Goal: Task Accomplishment & Management: Use online tool/utility

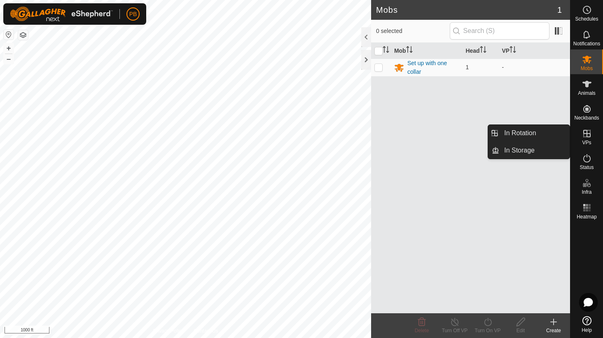
click at [587, 131] on icon at bounding box center [587, 134] width 10 height 10
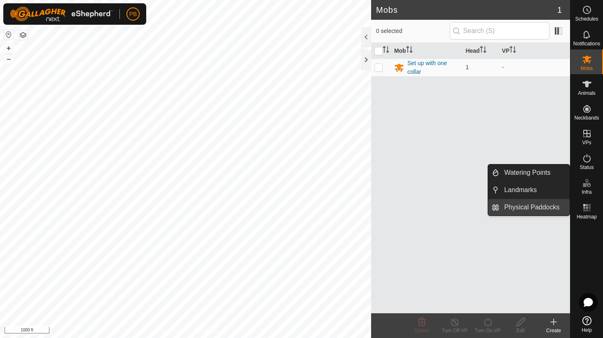
click at [542, 205] on link "Physical Paddocks" at bounding box center [535, 207] width 70 height 16
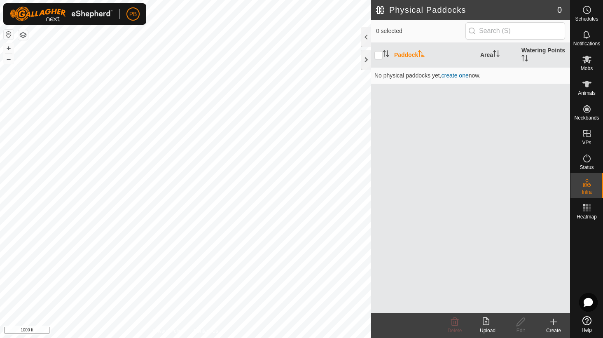
click at [554, 319] on icon at bounding box center [554, 322] width 10 height 10
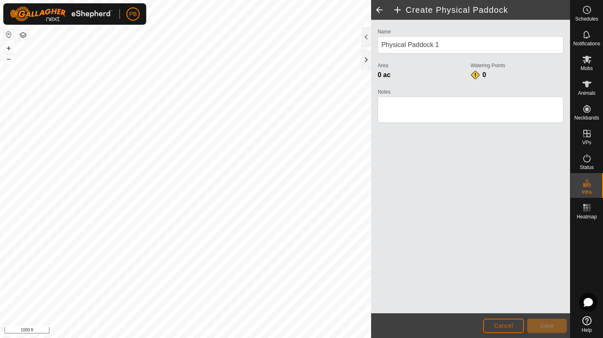
click at [514, 322] on button "Cancel" at bounding box center [504, 326] width 41 height 14
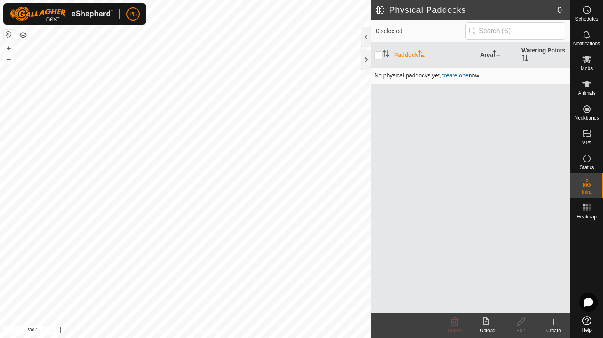
click at [431, 80] on div "Physical Paddocks 0 0 selected Paddock Area Watering Points No physical paddock…" at bounding box center [285, 169] width 570 height 338
click at [554, 322] on icon at bounding box center [554, 322] width 6 height 0
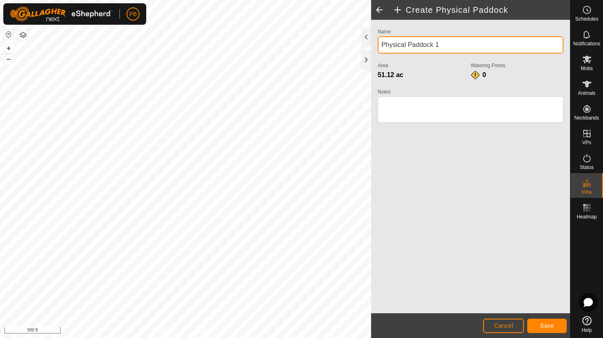
click at [392, 42] on input "Physical Paddock 1" at bounding box center [471, 44] width 186 height 17
click at [422, 42] on input "Hill Paddock 1" at bounding box center [471, 44] width 186 height 17
type input "Hill Paddock"
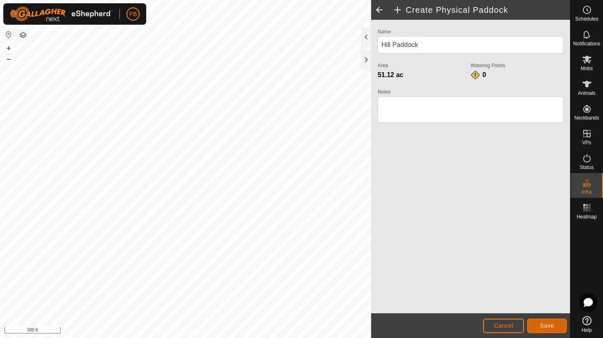
click at [545, 322] on span "Save" at bounding box center [547, 325] width 14 height 7
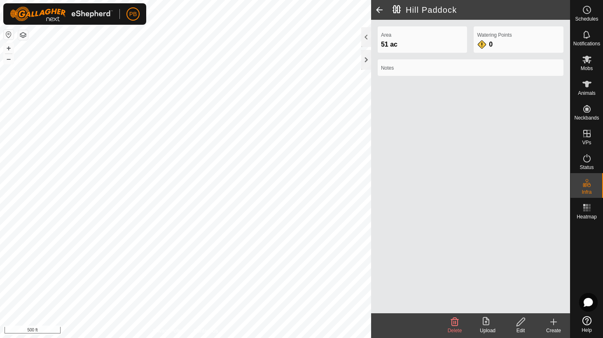
click at [554, 321] on icon at bounding box center [554, 322] width 0 height 6
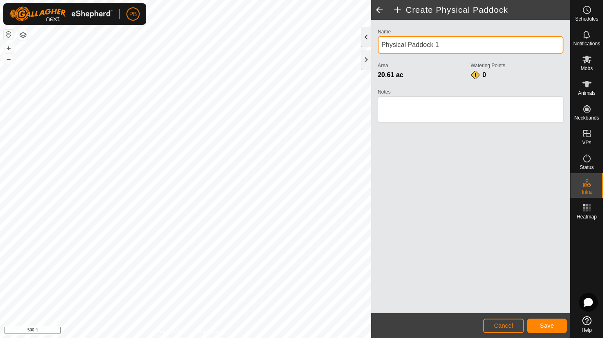
click at [353, 46] on div "Privacy Policy Contact Us + – ⇧ i 500 ft Create Physical Paddock Name Physical …" at bounding box center [285, 169] width 570 height 338
type input "Schoolies Top and Bottom"
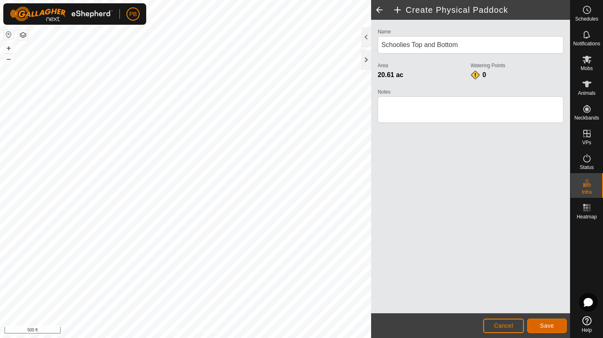
click at [534, 327] on button "Save" at bounding box center [548, 326] width 40 height 14
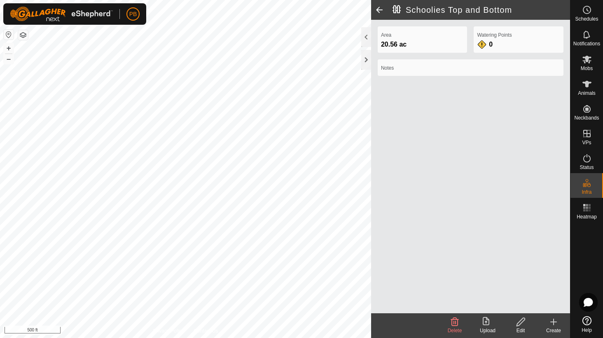
click at [552, 323] on icon at bounding box center [554, 322] width 10 height 10
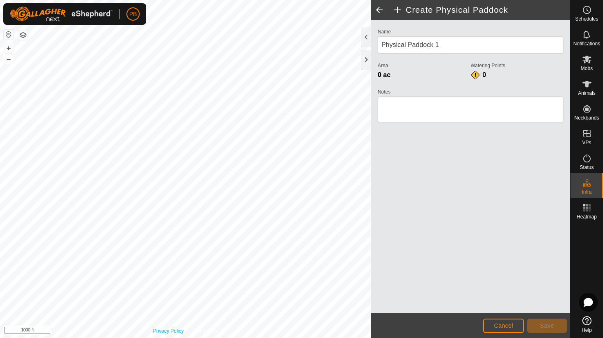
click at [167, 329] on link "Privacy Policy" at bounding box center [168, 330] width 31 height 7
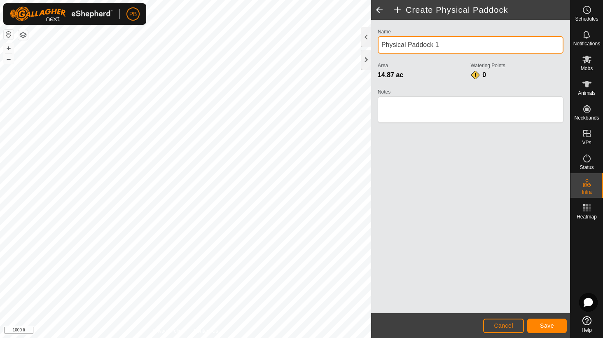
click at [351, 50] on div "Privacy Policy Contact Us Schoolies Top and Bottom 20.56 ac + – ⇧ i 1000 ft Cre…" at bounding box center [285, 169] width 570 height 338
type input "Top Schoolies"
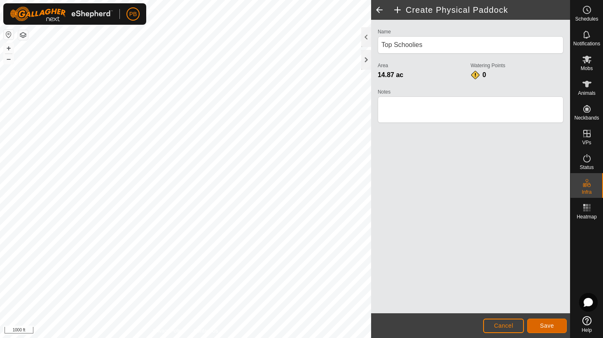
click at [533, 323] on button "Save" at bounding box center [548, 326] width 40 height 14
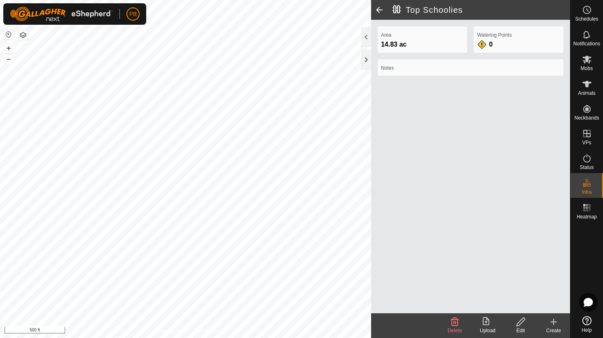
click at [390, 0] on html "PB Schedules Notifications Mobs Animals Neckbands VPs Status Infra Heatmap Help…" at bounding box center [301, 169] width 603 height 338
click at [550, 324] on icon at bounding box center [554, 322] width 10 height 10
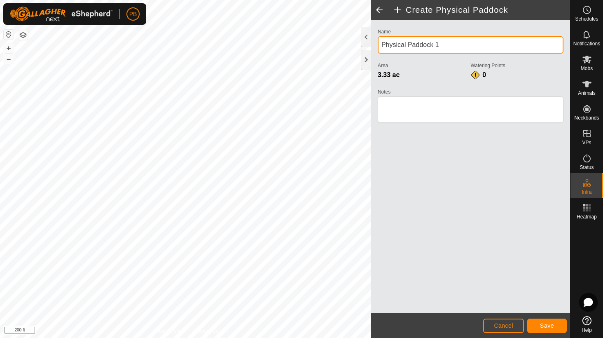
click at [390, 41] on input "Physical Paddock 1" at bounding box center [471, 44] width 186 height 17
click at [454, 43] on input "[PERSON_NAME] 1" at bounding box center [471, 44] width 186 height 17
type input "[PERSON_NAME]"
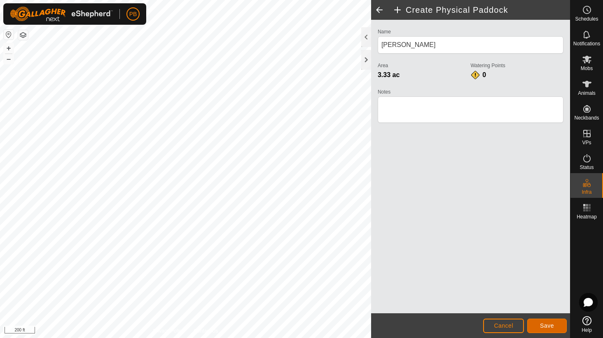
click at [556, 324] on button "Save" at bounding box center [548, 326] width 40 height 14
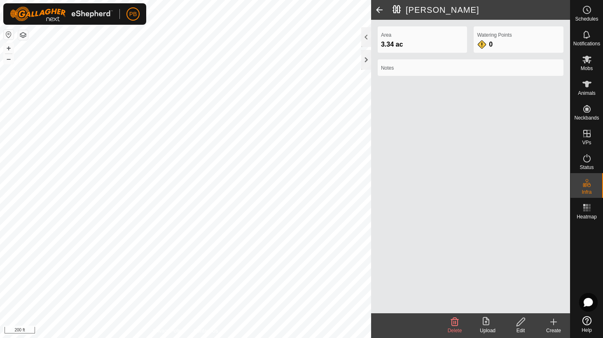
click at [555, 320] on icon at bounding box center [554, 322] width 10 height 10
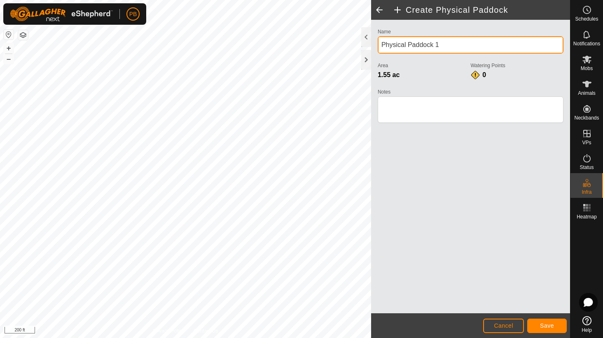
click at [383, 42] on input "Physical Paddock 1" at bounding box center [471, 44] width 186 height 17
click at [385, 42] on input "Physical Paddock 1" at bounding box center [471, 44] width 186 height 17
click at [459, 45] on input "School Site Paddock 1" at bounding box center [471, 44] width 186 height 17
type input "School Site Paddock"
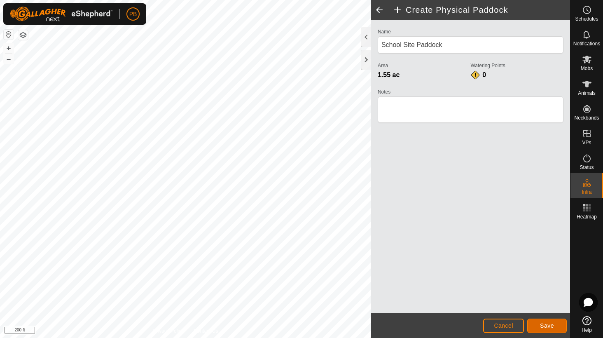
click at [533, 324] on button "Save" at bounding box center [548, 326] width 40 height 14
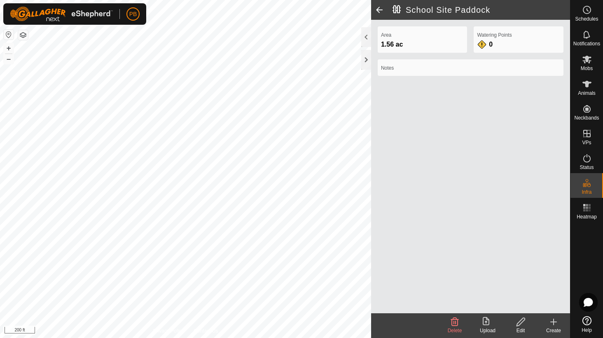
click at [552, 322] on icon at bounding box center [554, 322] width 6 height 0
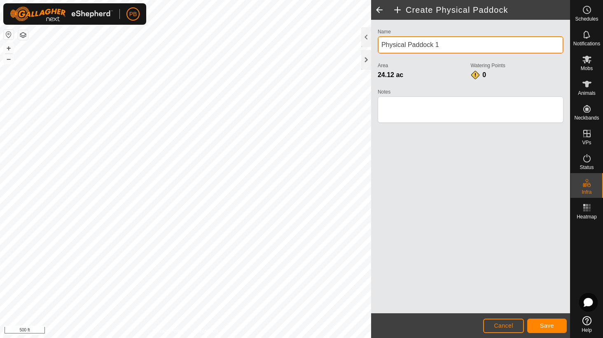
click at [396, 45] on input "Physical Paddock 1" at bounding box center [471, 44] width 186 height 17
click at [452, 45] on input "Waterway Paddock 1" at bounding box center [471, 44] width 186 height 17
type input "Waterway Paddock"
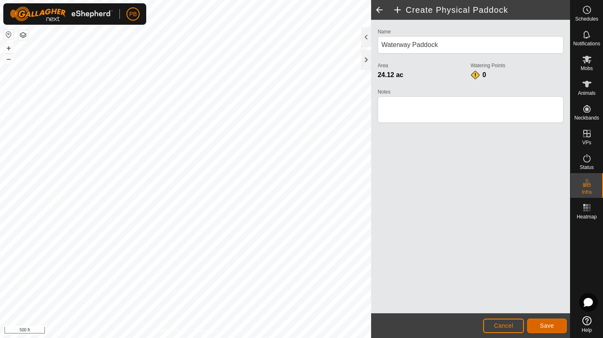
click at [542, 326] on span "Save" at bounding box center [547, 325] width 14 height 7
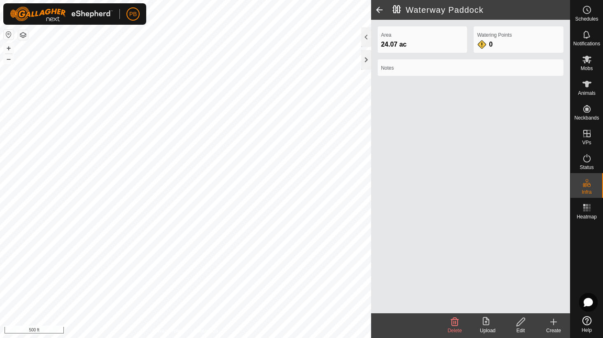
click at [551, 322] on icon at bounding box center [554, 322] width 10 height 10
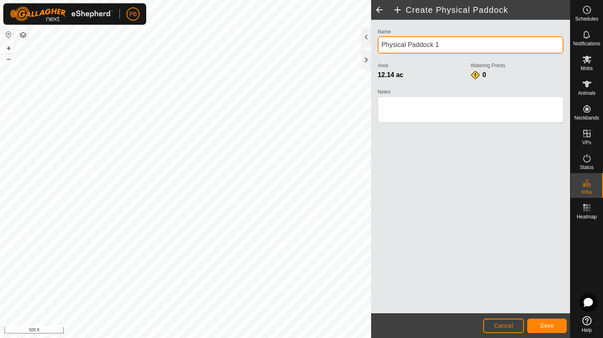
click at [387, 45] on input "Physical Paddock 1" at bounding box center [471, 44] width 186 height 17
click at [388, 43] on input "Physical Paddock 1" at bounding box center [471, 44] width 186 height 17
click at [445, 43] on input "[PERSON_NAME] 1" at bounding box center [471, 44] width 186 height 17
type input "[PERSON_NAME]"
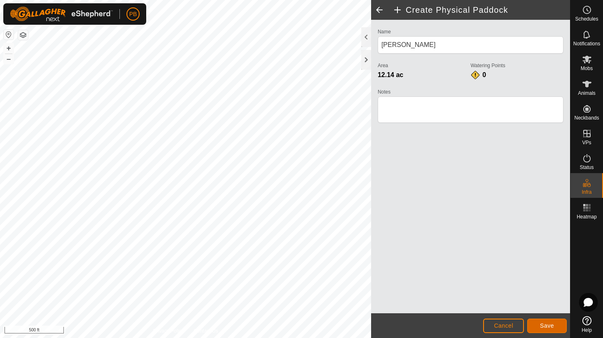
click at [561, 323] on button "Save" at bounding box center [548, 326] width 40 height 14
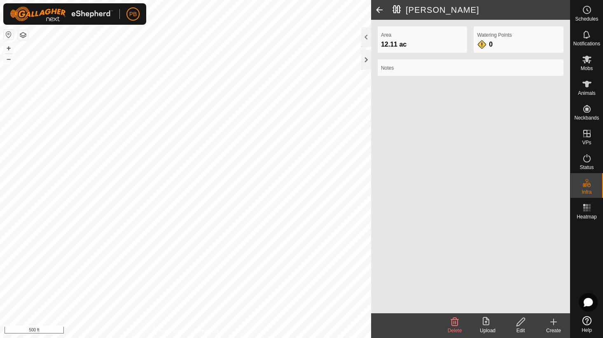
click at [555, 321] on icon at bounding box center [554, 322] width 10 height 10
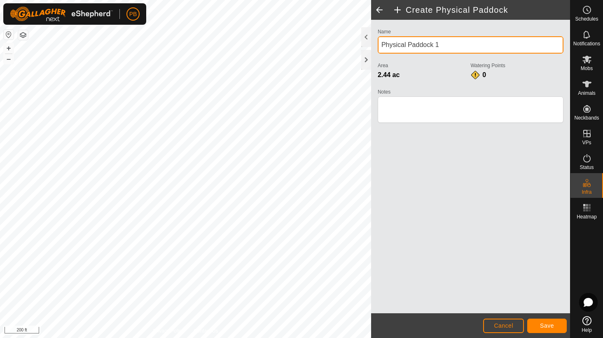
click at [401, 42] on input "Physical Paddock 1" at bounding box center [471, 44] width 186 height 17
click at [453, 44] on input "Quarry Paddock 1" at bounding box center [471, 44] width 186 height 17
type input "Quarry Paddock"
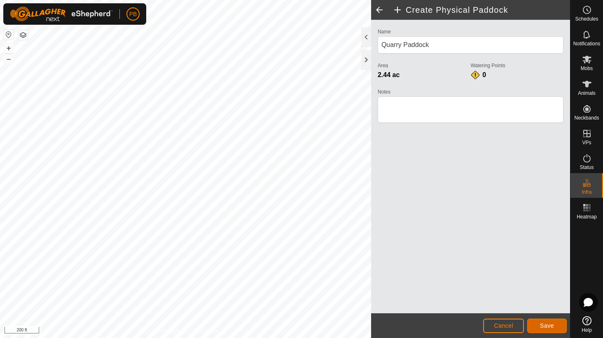
click at [533, 323] on button "Save" at bounding box center [548, 326] width 40 height 14
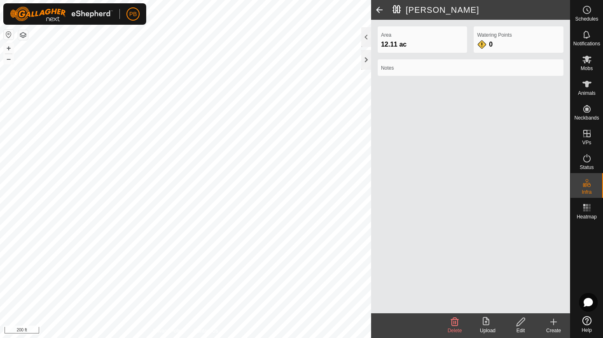
click at [516, 324] on icon at bounding box center [521, 322] width 10 height 10
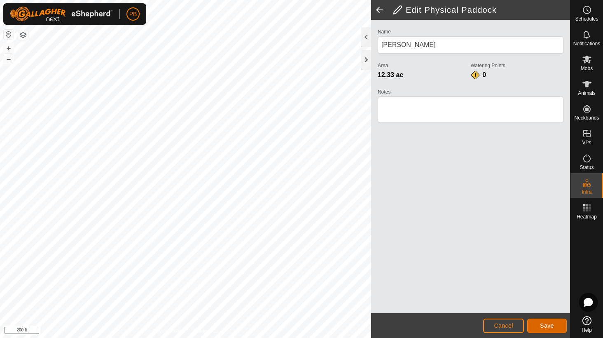
click at [536, 326] on button "Save" at bounding box center [548, 326] width 40 height 14
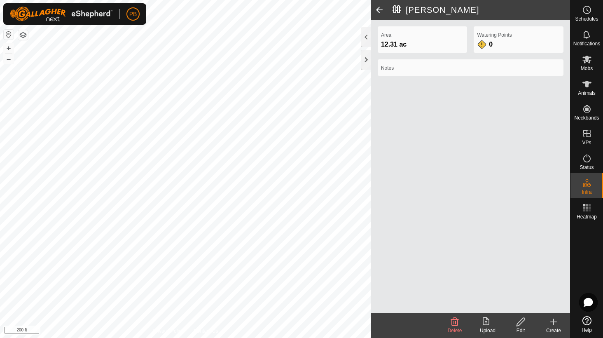
click at [557, 321] on icon at bounding box center [554, 322] width 10 height 10
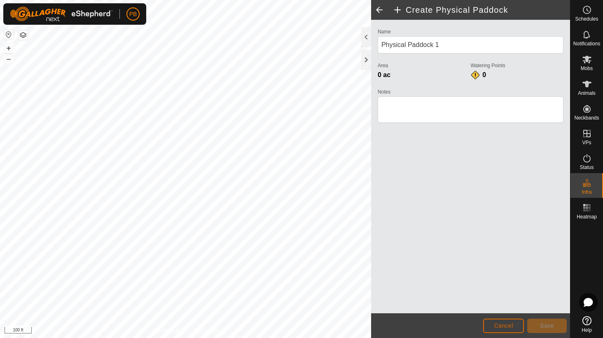
click at [496, 322] on span "Cancel" at bounding box center [503, 325] width 19 height 7
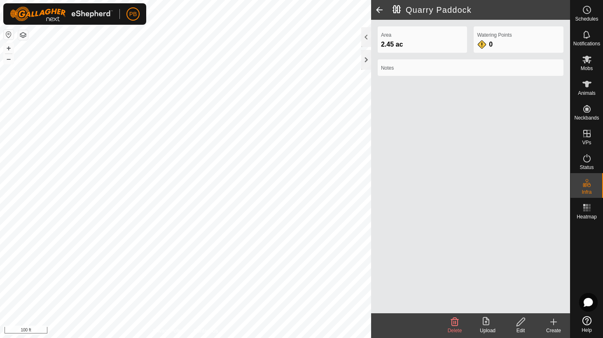
click at [519, 321] on icon at bounding box center [521, 322] width 10 height 10
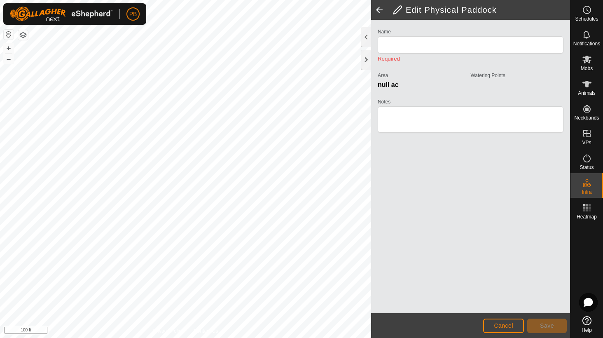
type input "Quarry Paddock"
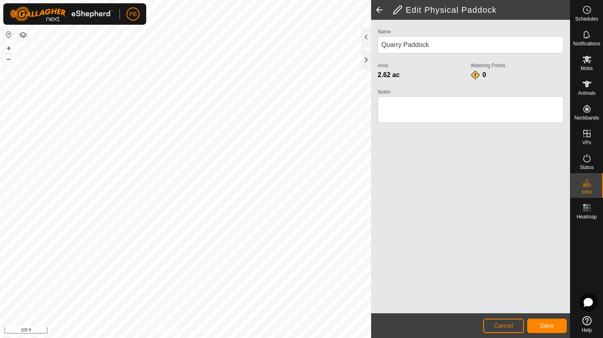
click at [79, 20] on div "PB Schedules Notifications Mobs Animals Neckbands VPs Status Infra Heatmap Help…" at bounding box center [301, 169] width 603 height 338
click at [535, 322] on button "Save" at bounding box center [548, 326] width 40 height 14
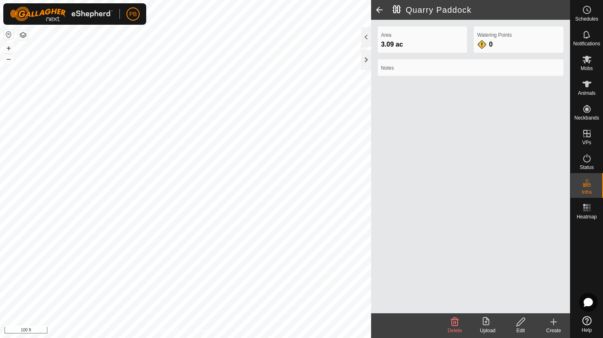
click at [552, 324] on icon at bounding box center [554, 322] width 10 height 10
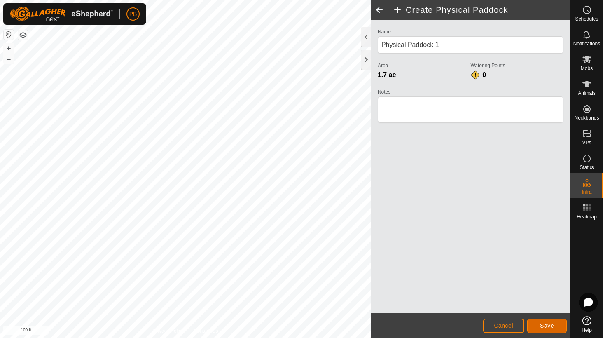
click at [538, 326] on button "Save" at bounding box center [548, 326] width 40 height 14
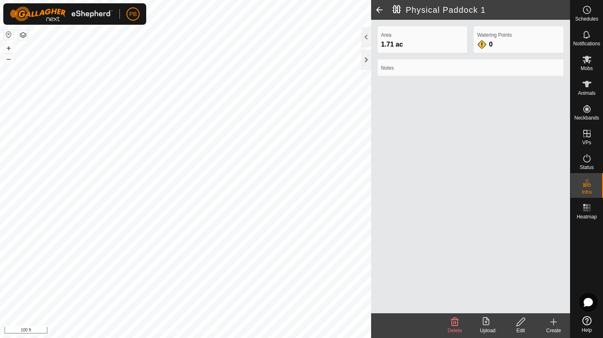
click at [420, 7] on h2 "Physical Paddock 1" at bounding box center [482, 10] width 178 height 10
drag, startPoint x: 479, startPoint y: 11, endPoint x: 409, endPoint y: 9, distance: 70.5
click at [409, 9] on h2 "Physical Paddock 1" at bounding box center [482, 10] width 178 height 10
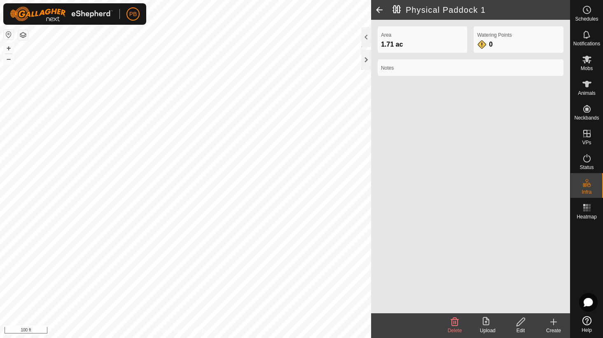
click at [523, 322] on icon at bounding box center [521, 322] width 10 height 10
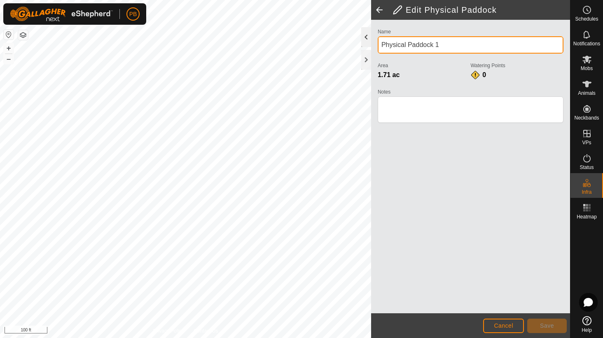
drag, startPoint x: 431, startPoint y: 45, endPoint x: 363, endPoint y: 42, distance: 67.7
click at [371, 42] on div "Edit Physical Paddock Name Physical Paddock 1 Area 1.71 ac Watering Points 0 No…" at bounding box center [470, 169] width 199 height 338
type input "Flood Flat"
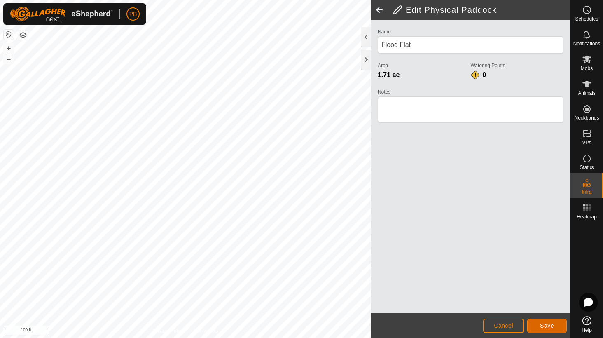
click at [552, 330] on button "Save" at bounding box center [548, 326] width 40 height 14
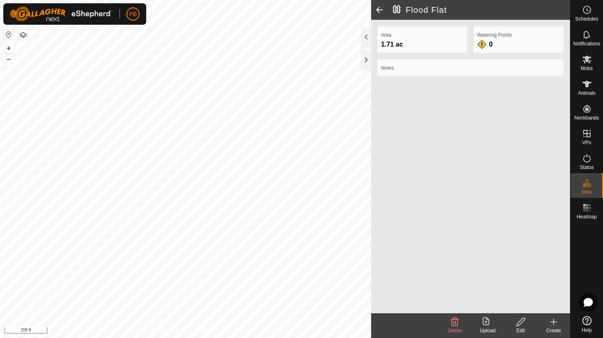
drag, startPoint x: 558, startPoint y: 323, endPoint x: 515, endPoint y: 307, distance: 46.3
click at [557, 323] on icon at bounding box center [554, 322] width 10 height 10
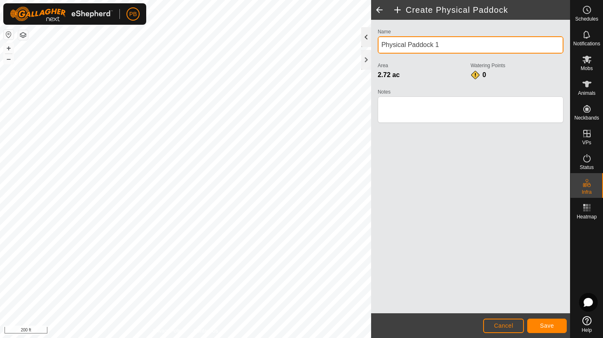
drag, startPoint x: 438, startPoint y: 44, endPoint x: 365, endPoint y: 39, distance: 73.1
click at [371, 39] on div "Create Physical Paddock Name Physical Paddock 1 Area 2.72 ac Watering Points 0 …" at bounding box center [470, 169] width 199 height 338
type input "Big Kitchen Paddock"
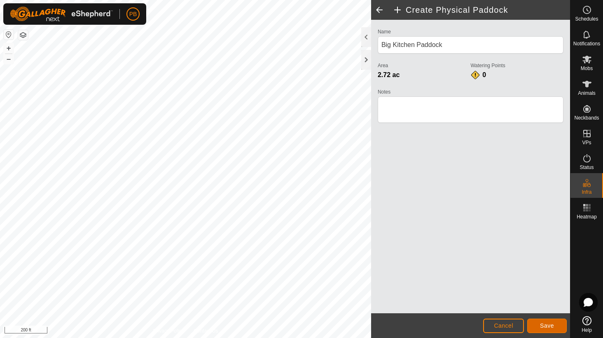
click at [533, 328] on button "Save" at bounding box center [548, 326] width 40 height 14
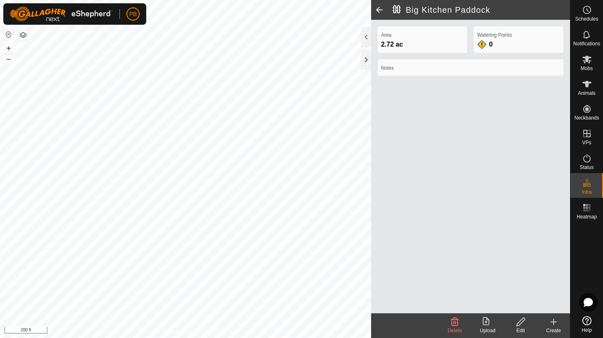
click at [553, 315] on div "Create" at bounding box center [553, 325] width 33 height 25
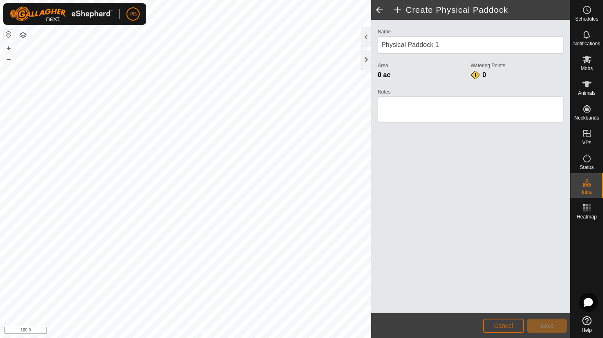
click at [488, 324] on button "Cancel" at bounding box center [504, 326] width 41 height 14
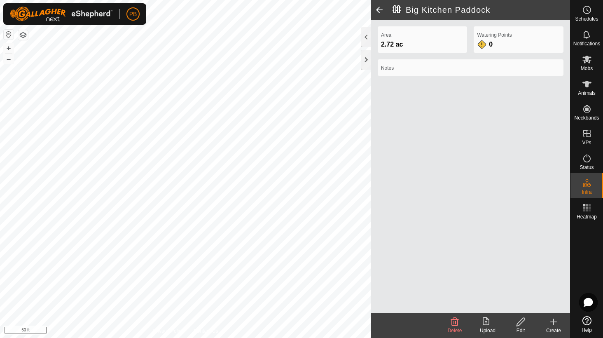
click at [518, 324] on icon at bounding box center [521, 322] width 8 height 8
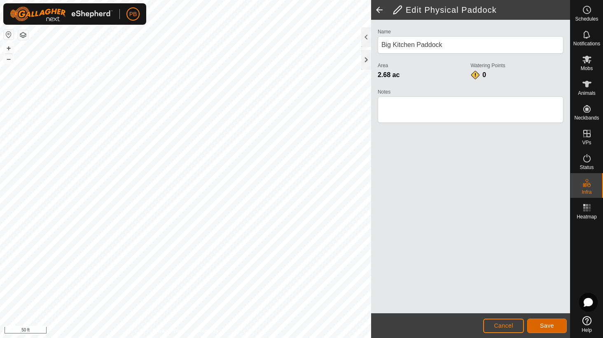
click at [542, 326] on span "Save" at bounding box center [547, 325] width 14 height 7
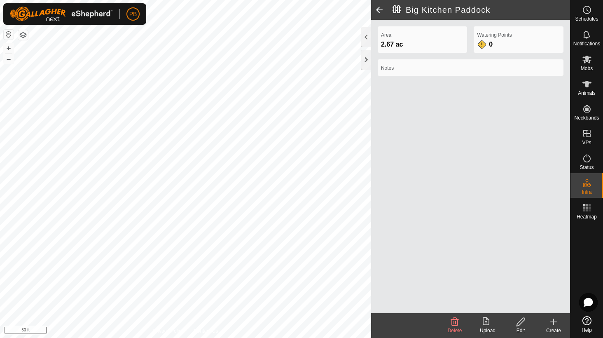
click at [545, 317] on div "Create" at bounding box center [553, 325] width 33 height 25
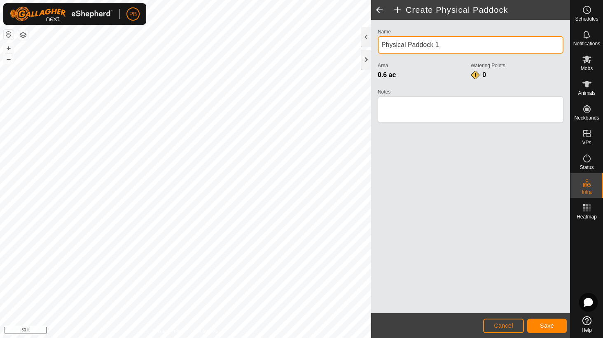
drag, startPoint x: 444, startPoint y: 45, endPoint x: 441, endPoint y: 43, distance: 4.2
click at [442, 45] on input "Physical Paddock 1" at bounding box center [471, 44] width 186 height 17
click at [391, 43] on input "Physical Paddock 1" at bounding box center [471, 44] width 186 height 17
drag, startPoint x: 391, startPoint y: 43, endPoint x: 372, endPoint y: 40, distance: 18.8
click at [391, 42] on input "Physical Paddock 1" at bounding box center [471, 44] width 186 height 17
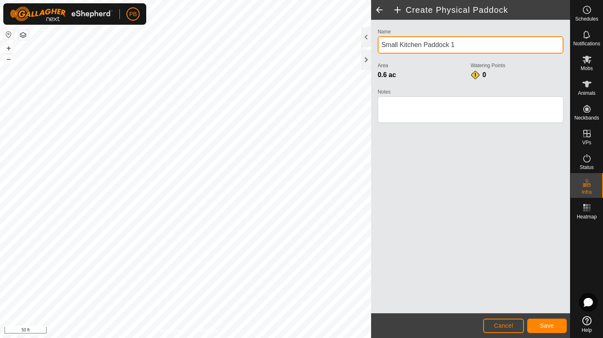
click at [481, 45] on input "Small Kitchen Paddock 1" at bounding box center [471, 44] width 186 height 17
type input "Small Kitchen Paddock"
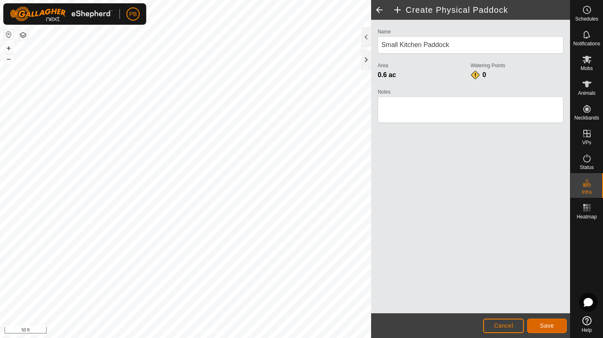
click at [547, 326] on span "Save" at bounding box center [547, 325] width 14 height 7
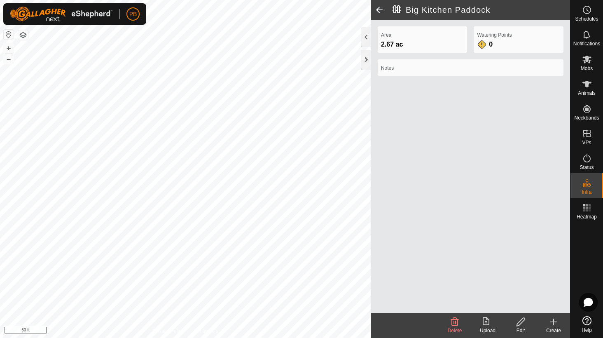
click at [517, 324] on icon at bounding box center [521, 322] width 10 height 10
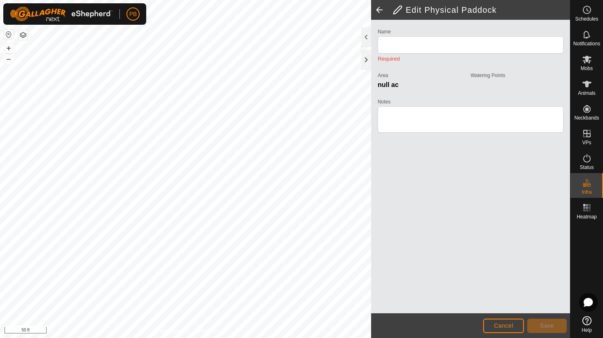
type input "Big Kitchen Paddock"
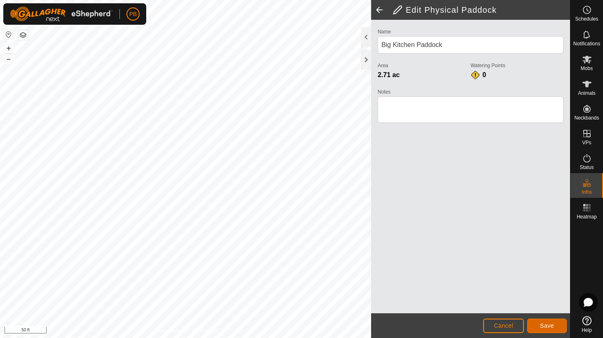
click at [536, 320] on button "Save" at bounding box center [548, 326] width 40 height 14
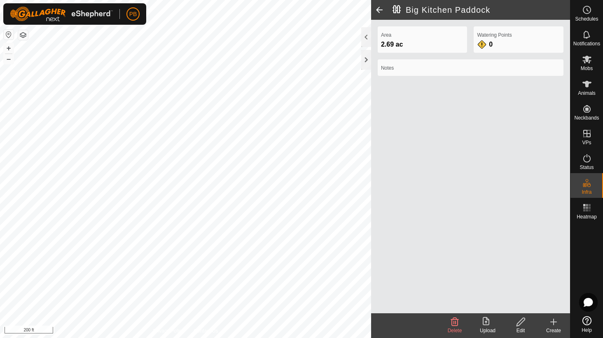
click at [554, 320] on icon at bounding box center [554, 322] width 0 height 6
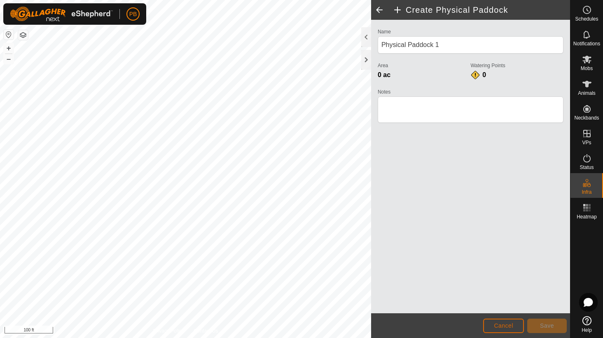
click at [505, 320] on button "Cancel" at bounding box center [504, 326] width 41 height 14
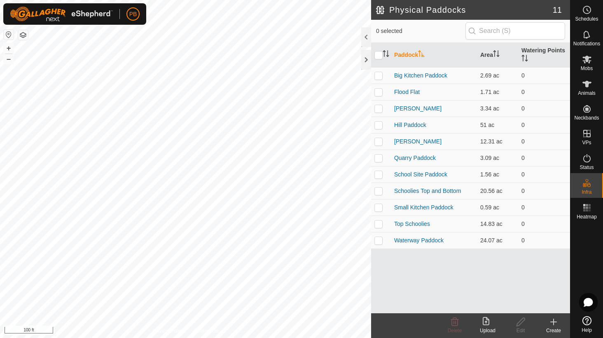
click at [550, 319] on icon at bounding box center [554, 322] width 10 height 10
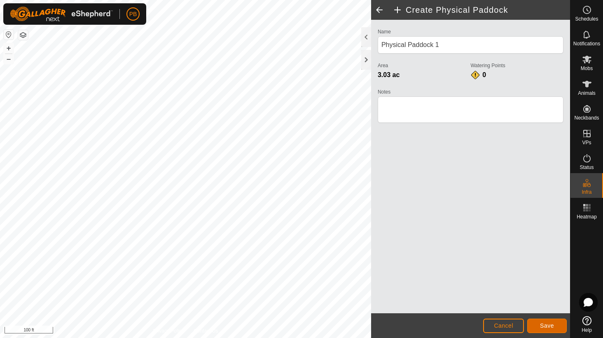
click at [555, 319] on button "Save" at bounding box center [548, 326] width 40 height 14
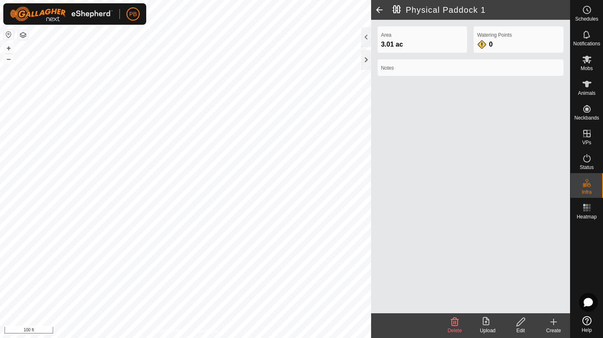
click at [518, 323] on icon at bounding box center [521, 322] width 10 height 10
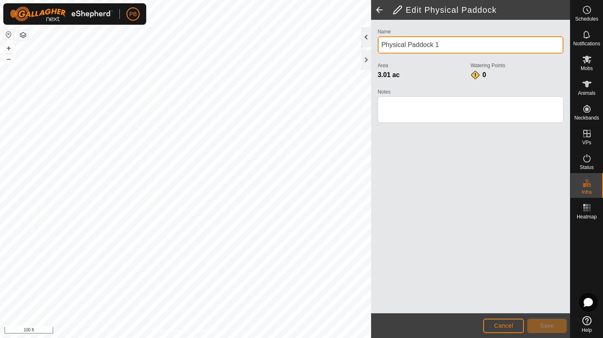
click at [354, 40] on div "Privacy Policy Contact Us + – ⇧ i 100 ft Edit Physical Paddock Name Physical Pa…" at bounding box center [285, 169] width 570 height 338
type input "Mort Estate"
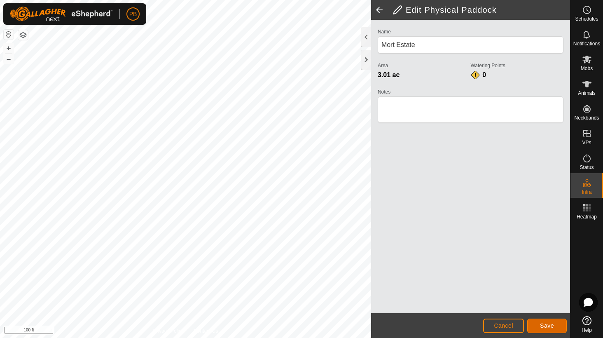
click at [537, 325] on button "Save" at bounding box center [548, 326] width 40 height 14
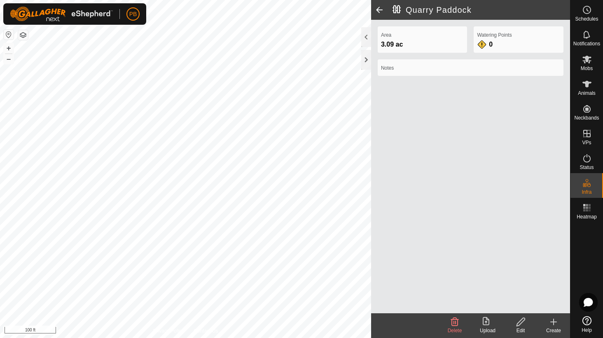
drag, startPoint x: 517, startPoint y: 319, endPoint x: 505, endPoint y: 319, distance: 12.4
click at [505, 319] on edit-svg-icon at bounding box center [521, 322] width 33 height 10
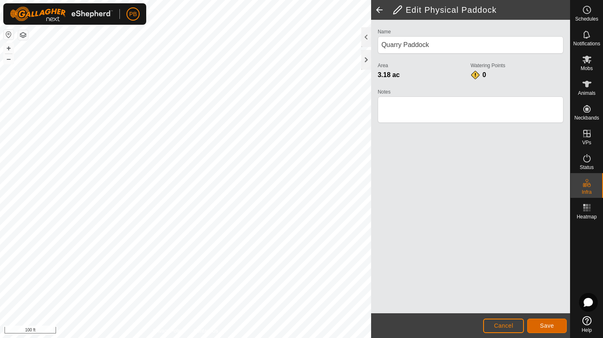
click at [556, 326] on button "Save" at bounding box center [548, 326] width 40 height 14
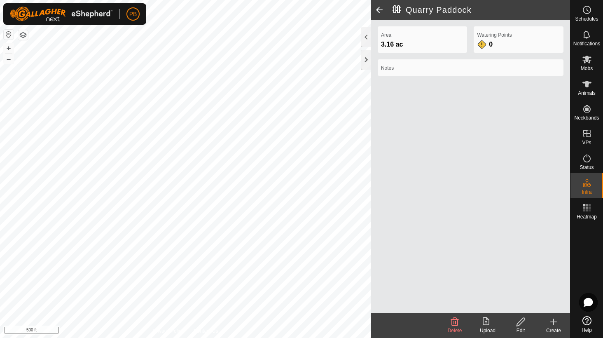
drag, startPoint x: 553, startPoint y: 326, endPoint x: 548, endPoint y: 326, distance: 5.4
click at [548, 326] on create-svg-icon at bounding box center [553, 322] width 33 height 10
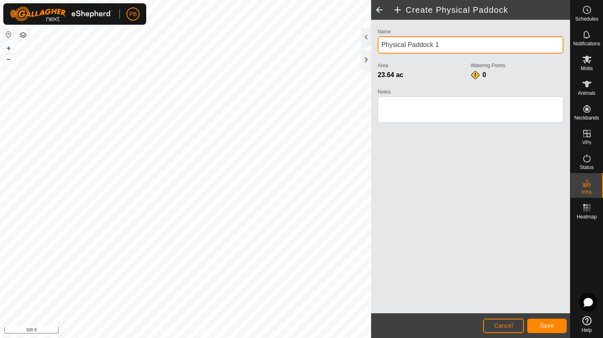
drag, startPoint x: 444, startPoint y: 43, endPoint x: 370, endPoint y: 47, distance: 73.9
click at [371, 47] on div "Create Physical Paddock Name Physical Paddock 1 Area 23.64 ac Watering Points 0…" at bounding box center [470, 169] width 199 height 338
type input "Waldrons Contours"
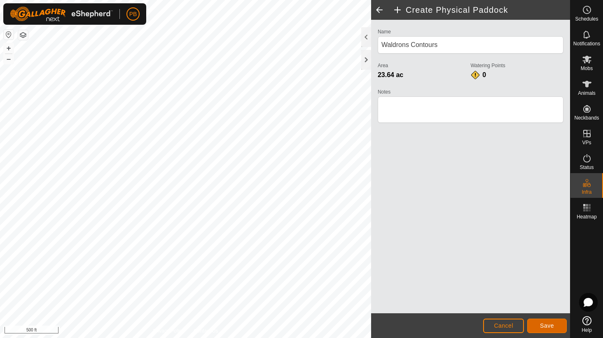
click at [540, 322] on button "Save" at bounding box center [548, 326] width 40 height 14
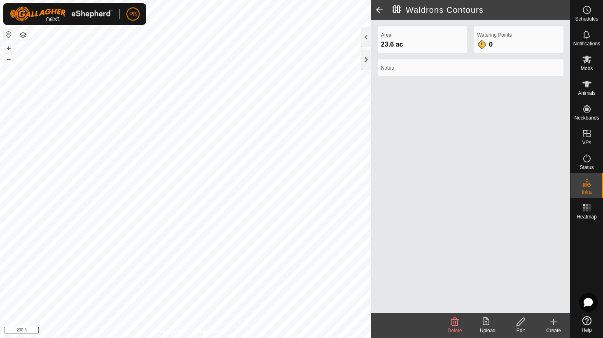
drag, startPoint x: 554, startPoint y: 318, endPoint x: 432, endPoint y: 279, distance: 127.9
click at [554, 318] on icon at bounding box center [554, 322] width 10 height 10
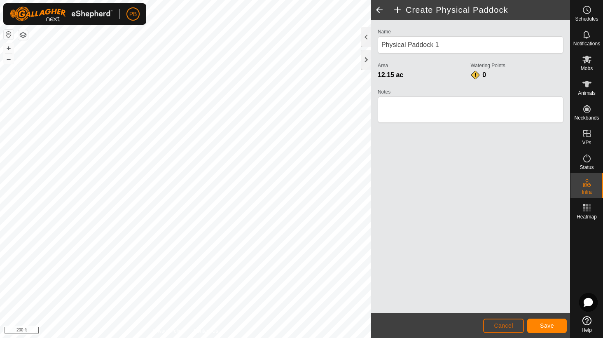
click at [493, 328] on button "Cancel" at bounding box center [504, 326] width 41 height 14
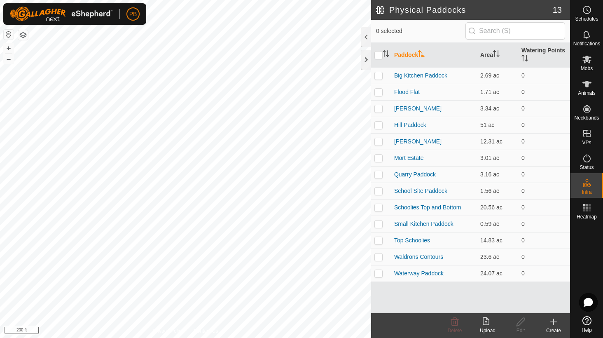
click at [553, 326] on div "Create" at bounding box center [553, 325] width 33 height 25
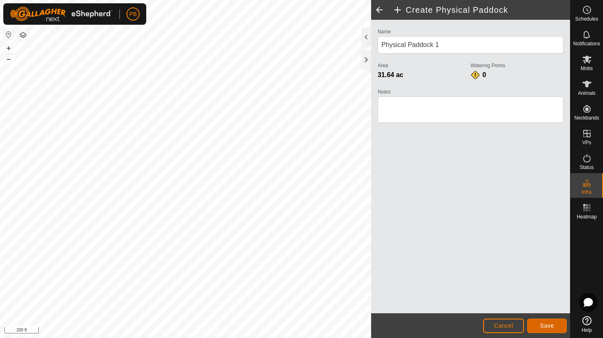
click at [552, 322] on span "Save" at bounding box center [547, 325] width 14 height 7
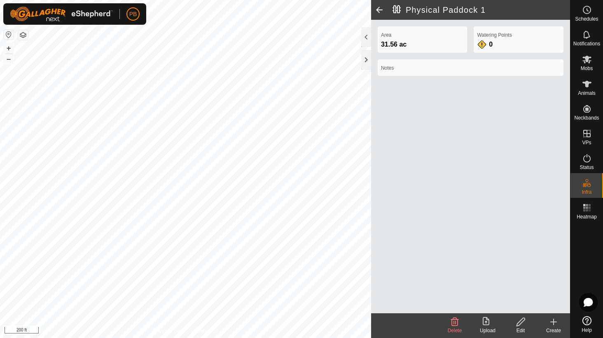
click at [523, 320] on icon at bounding box center [521, 322] width 10 height 10
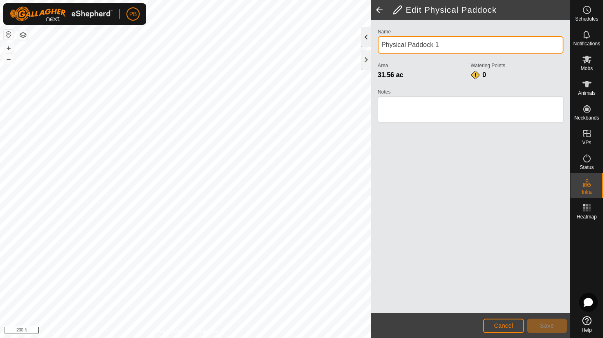
click at [356, 39] on div "Privacy Policy Contact Us + – ⇧ i 200 ft Edit Physical Paddock Name Physical Pa…" at bounding box center [285, 169] width 570 height 338
type input "Corn Flat"
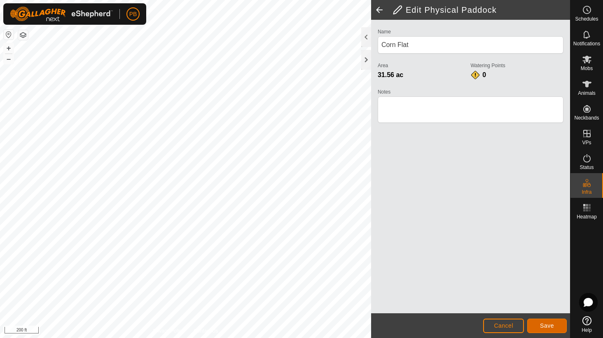
click at [540, 324] on button "Save" at bounding box center [548, 326] width 40 height 14
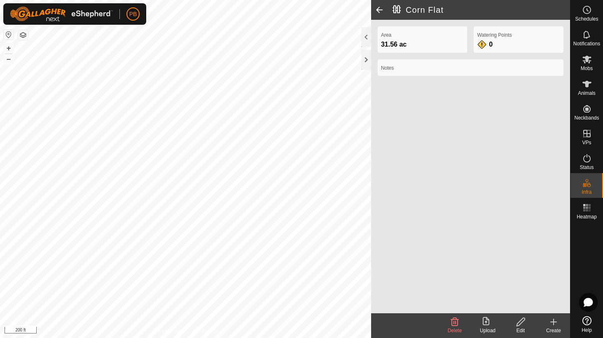
drag, startPoint x: 548, startPoint y: 324, endPoint x: 498, endPoint y: 296, distance: 57.9
click at [547, 324] on create-svg-icon at bounding box center [553, 322] width 33 height 10
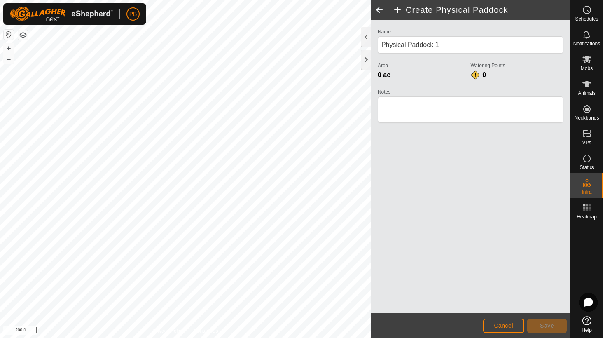
click at [99, 24] on div "PB" at bounding box center [74, 13] width 143 height 21
click at [545, 322] on span "Save" at bounding box center [547, 325] width 14 height 7
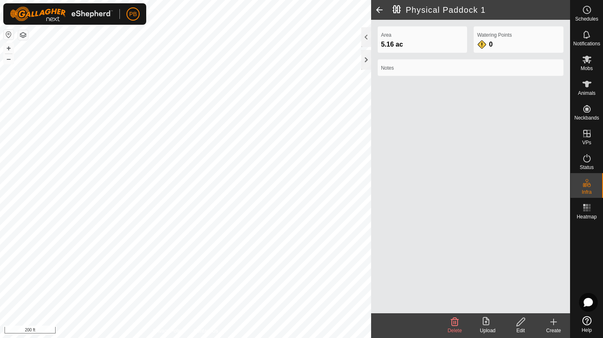
click at [514, 319] on edit-svg-icon at bounding box center [521, 322] width 33 height 10
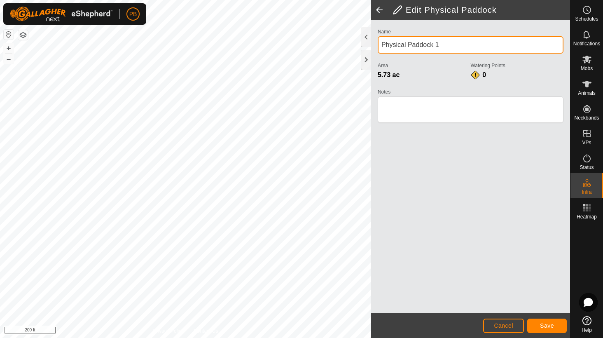
drag, startPoint x: 445, startPoint y: 42, endPoint x: 373, endPoint y: 50, distance: 73.1
click at [373, 50] on div "Name Physical Paddock 1 Area 5.73 ac Watering Points 0 Notes" at bounding box center [470, 166] width 199 height 293
type input "Solar Panel [PERSON_NAME]"
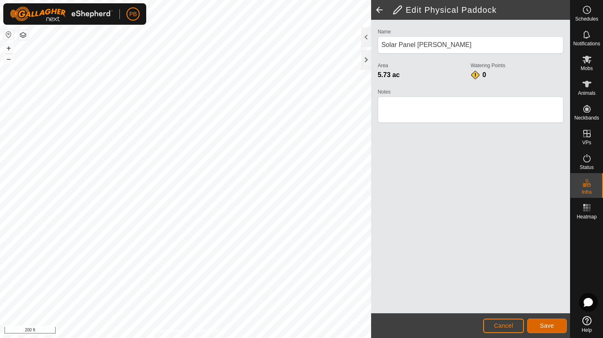
click at [553, 324] on span "Save" at bounding box center [547, 325] width 14 height 7
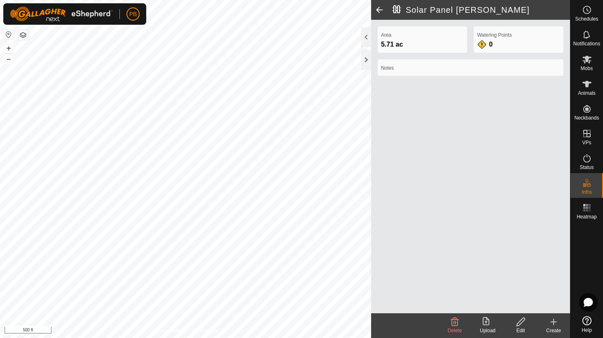
drag, startPoint x: 552, startPoint y: 324, endPoint x: 475, endPoint y: 294, distance: 82.2
click at [548, 324] on create-svg-icon at bounding box center [553, 322] width 33 height 10
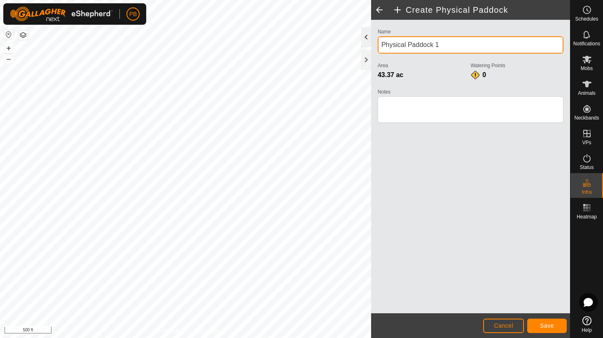
drag, startPoint x: 440, startPoint y: 45, endPoint x: 366, endPoint y: 45, distance: 74.2
click at [371, 44] on div "Create Physical Paddock Name Physical Paddock 1 Area 43.37 ac Watering Points 0…" at bounding box center [470, 169] width 199 height 338
type input "[GEOGRAPHIC_DATA]"
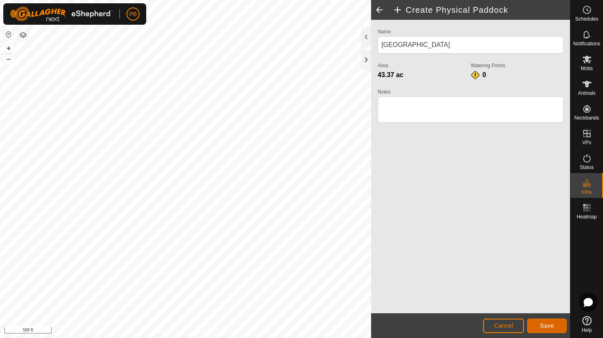
click at [547, 324] on span "Save" at bounding box center [547, 325] width 14 height 7
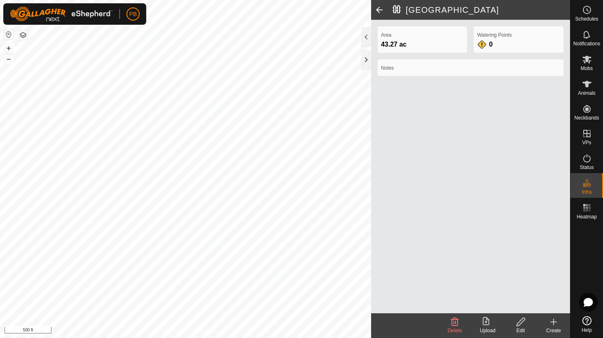
drag, startPoint x: 523, startPoint y: 322, endPoint x: 514, endPoint y: 324, distance: 8.9
click at [514, 324] on edit-svg-icon at bounding box center [521, 322] width 33 height 10
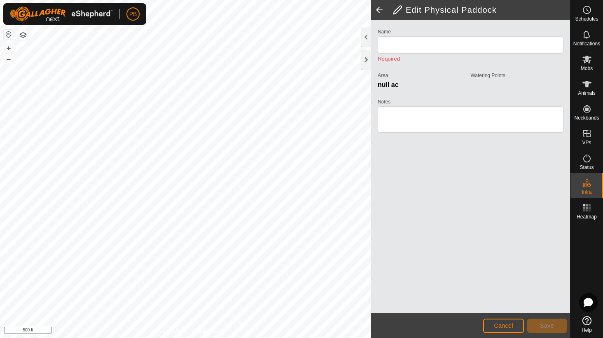
type input "[GEOGRAPHIC_DATA]"
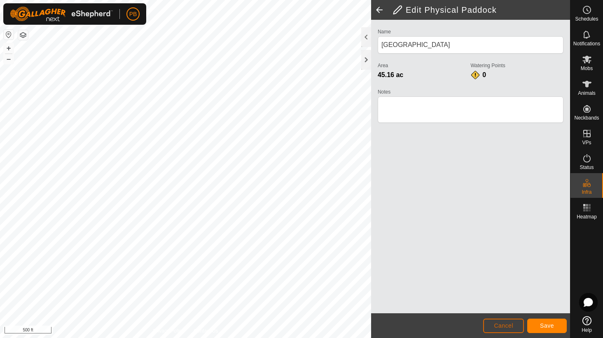
click at [510, 330] on button "Cancel" at bounding box center [504, 326] width 41 height 14
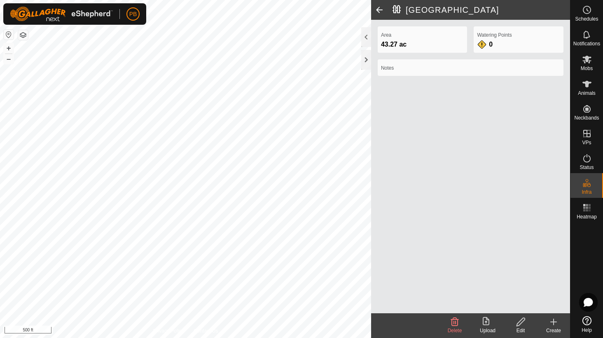
click at [555, 324] on icon at bounding box center [554, 322] width 10 height 10
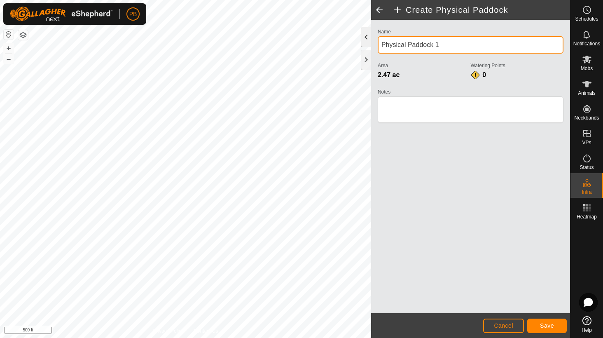
click at [348, 47] on div "Privacy Policy Contact Us + – ⇧ i 500 ft Create Physical Paddock Name Physical …" at bounding box center [285, 169] width 570 height 338
type input "[PERSON_NAME]"
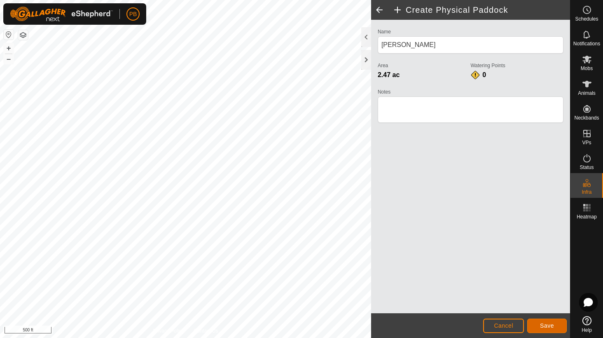
click at [538, 324] on button "Save" at bounding box center [548, 326] width 40 height 14
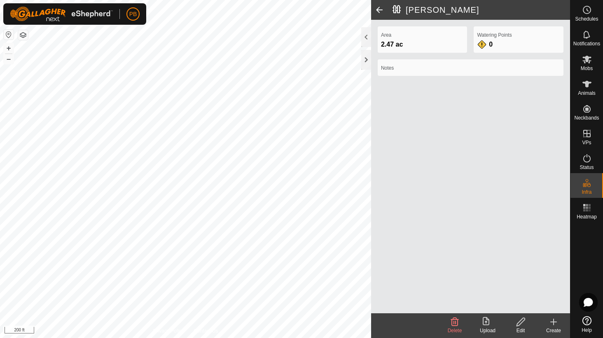
drag, startPoint x: 549, startPoint y: 330, endPoint x: 497, endPoint y: 336, distance: 52.4
click at [544, 332] on div "Create" at bounding box center [553, 330] width 33 height 7
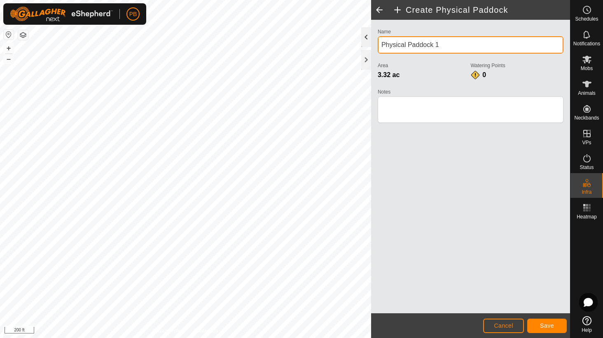
drag, startPoint x: 446, startPoint y: 43, endPoint x: 371, endPoint y: 40, distance: 75.9
click at [371, 40] on div "Create Physical Paddock Name Physical Paddock 1 Area 3.32 ac Watering Points 0 …" at bounding box center [470, 169] width 199 height 338
type input "Lane_Creek Paddock"
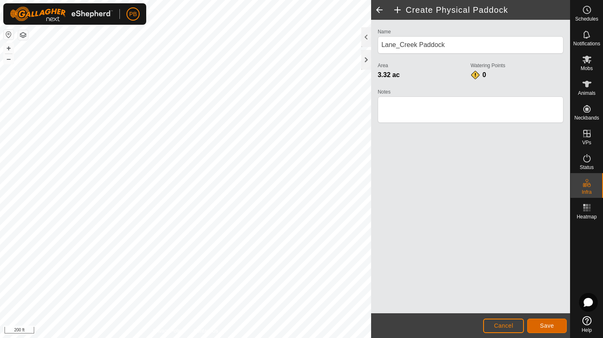
click at [539, 325] on button "Save" at bounding box center [548, 326] width 40 height 14
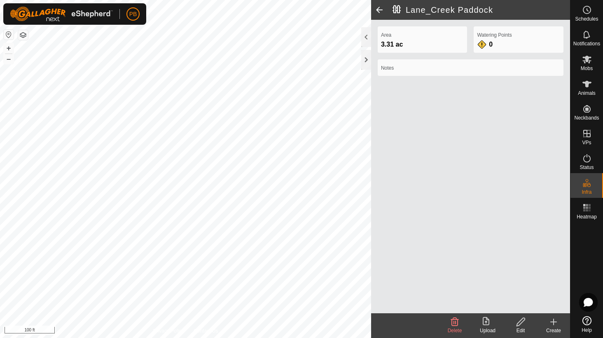
drag, startPoint x: 515, startPoint y: 324, endPoint x: 510, endPoint y: 325, distance: 4.6
click at [510, 325] on edit-svg-icon at bounding box center [521, 322] width 33 height 10
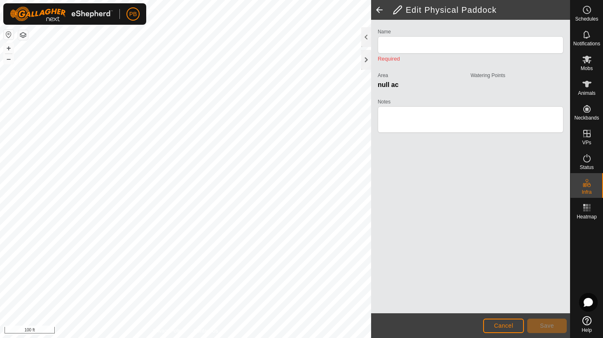
type input "Lane_Creek Paddock"
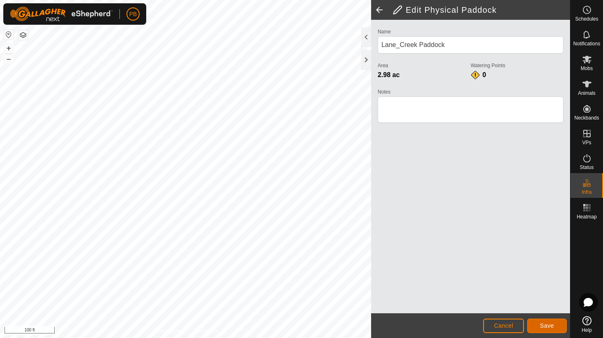
click at [552, 327] on span "Save" at bounding box center [547, 325] width 14 height 7
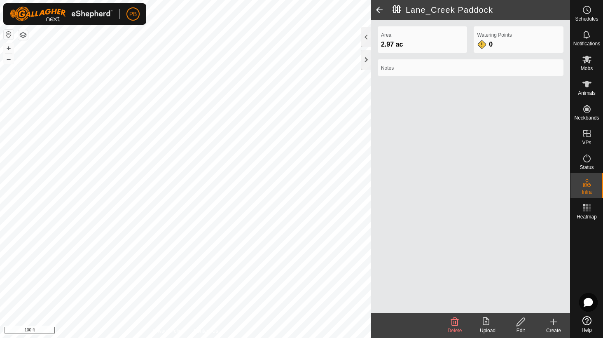
click at [523, 324] on icon at bounding box center [521, 322] width 10 height 10
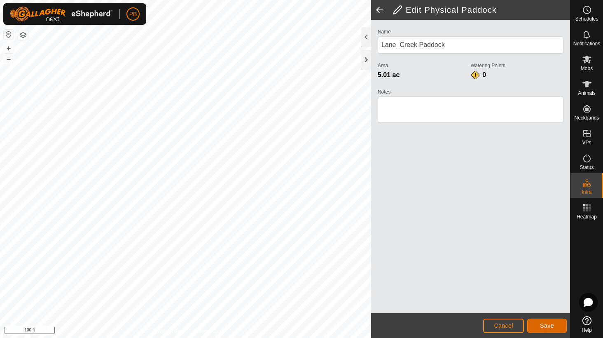
click at [559, 319] on button "Save" at bounding box center [548, 326] width 40 height 14
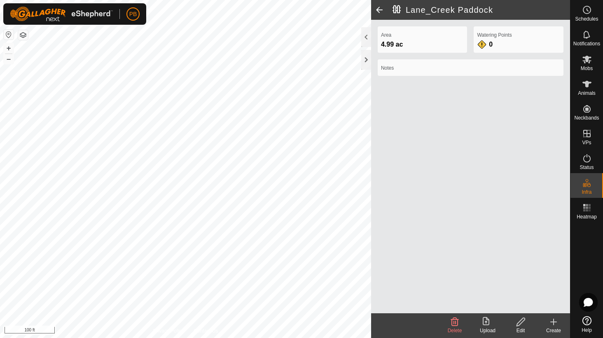
click at [434, 323] on div "Privacy Policy Contact Us Lane_Creek Paddock 4.99 ac + – ⇧ i 100 ft [GEOGRAPHIC…" at bounding box center [285, 169] width 570 height 338
click at [555, 322] on icon at bounding box center [554, 322] width 10 height 10
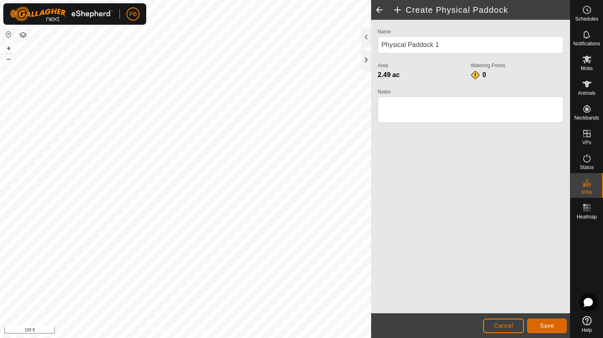
click at [545, 326] on span "Save" at bounding box center [547, 325] width 14 height 7
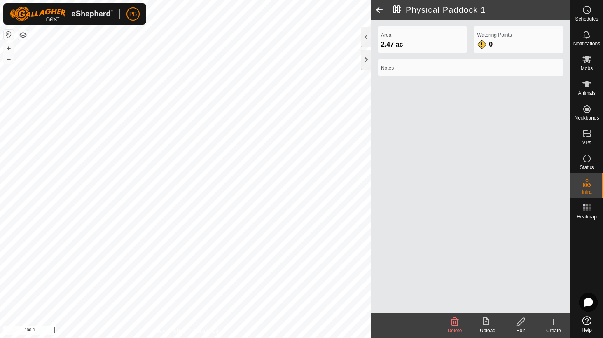
drag, startPoint x: 521, startPoint y: 319, endPoint x: 507, endPoint y: 317, distance: 13.4
click at [507, 317] on div "Edit" at bounding box center [521, 325] width 33 height 25
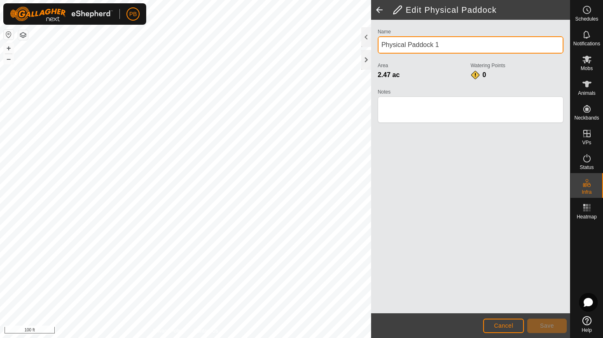
click at [385, 46] on input "Physical Paddock 1" at bounding box center [471, 44] width 186 height 17
click at [467, 44] on input "The Creek Paddock 1" at bounding box center [471, 44] width 186 height 17
type input "The Creek Paddock"
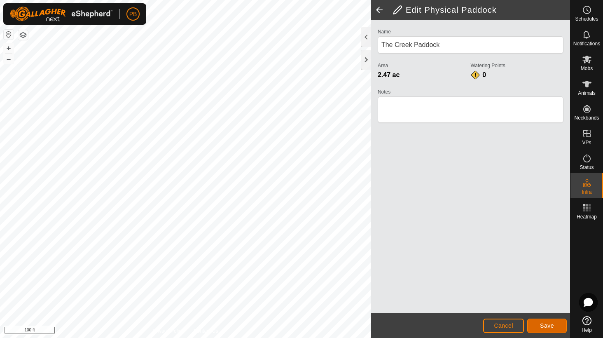
click at [541, 323] on span "Save" at bounding box center [547, 325] width 14 height 7
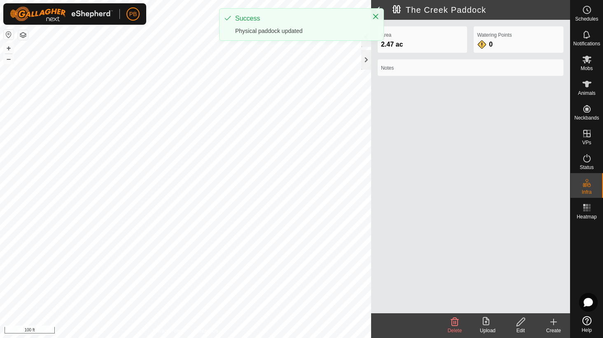
click at [484, 221] on div "Privacy Policy Contact Us + – ⇧ i 100 ft [GEOGRAPHIC_DATA] 2.47 ac Watering Poi…" at bounding box center [285, 169] width 570 height 338
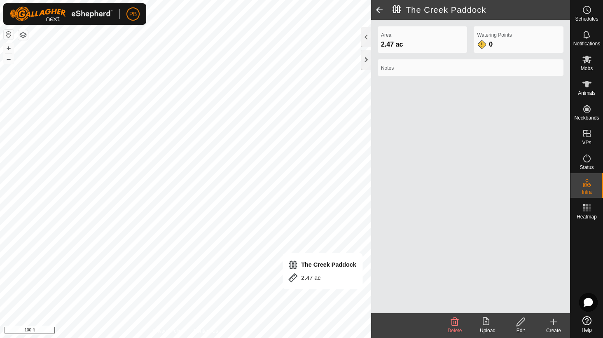
click at [519, 322] on icon at bounding box center [521, 322] width 8 height 8
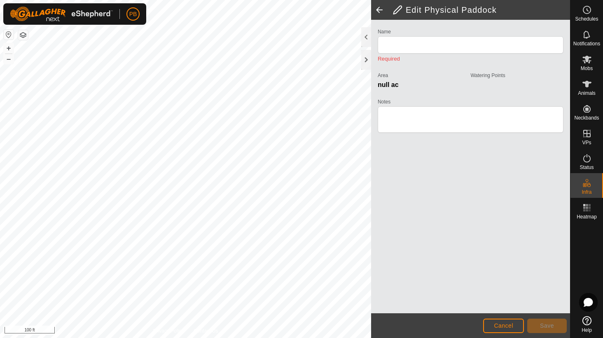
type input "The Creek Paddock"
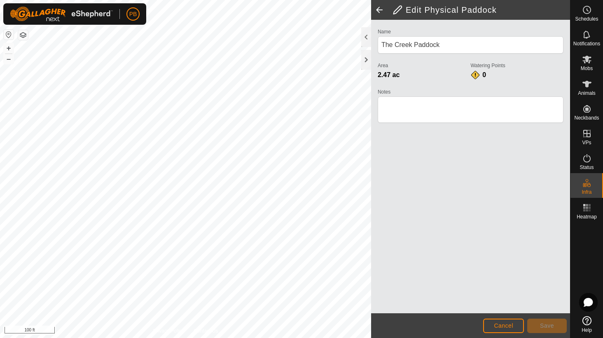
click at [14, 48] on div "+ – ⇧ i 100 ft" at bounding box center [185, 169] width 371 height 338
click at [541, 328] on button "Save" at bounding box center [548, 326] width 40 height 14
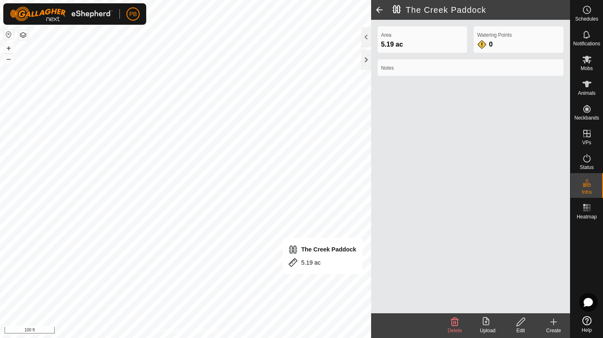
drag, startPoint x: 521, startPoint y: 324, endPoint x: 469, endPoint y: 310, distance: 53.3
click at [495, 315] on footer "Delete Upload Edit Create" at bounding box center [470, 325] width 199 height 25
click at [521, 322] on icon at bounding box center [521, 322] width 10 height 10
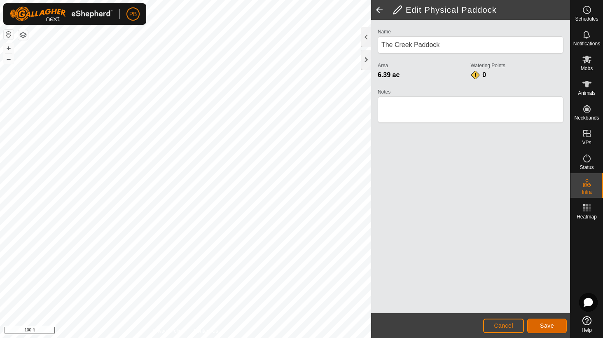
click at [542, 322] on button "Save" at bounding box center [548, 326] width 40 height 14
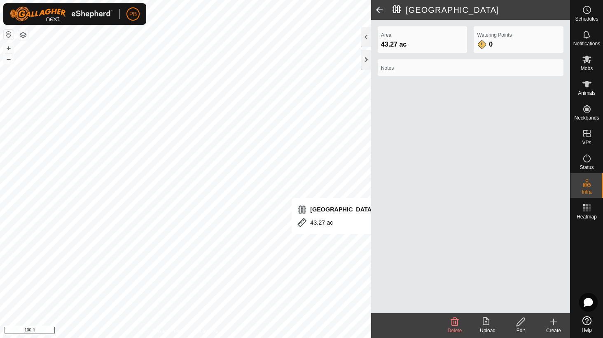
click at [519, 324] on icon at bounding box center [521, 322] width 10 height 10
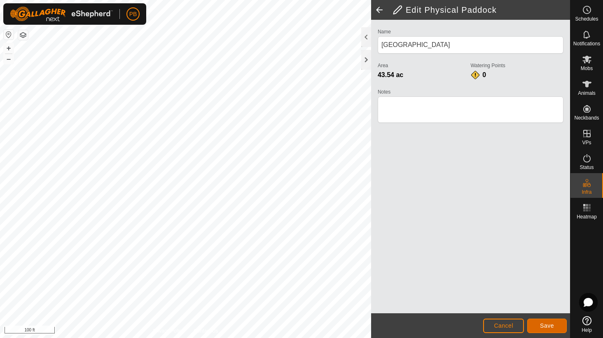
click at [547, 324] on span "Save" at bounding box center [547, 325] width 14 height 7
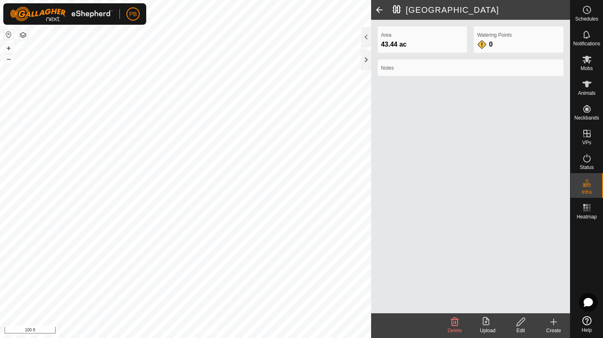
drag, startPoint x: 555, startPoint y: 326, endPoint x: 502, endPoint y: 317, distance: 54.3
click at [555, 326] on icon at bounding box center [554, 322] width 10 height 10
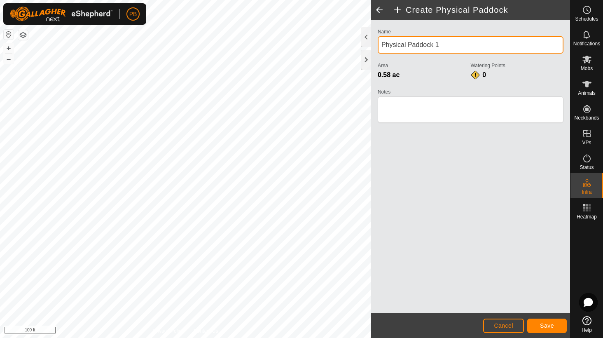
click at [394, 44] on input "Physical Paddock 1" at bounding box center [471, 44] width 186 height 17
type input "Holding Paddock 1"
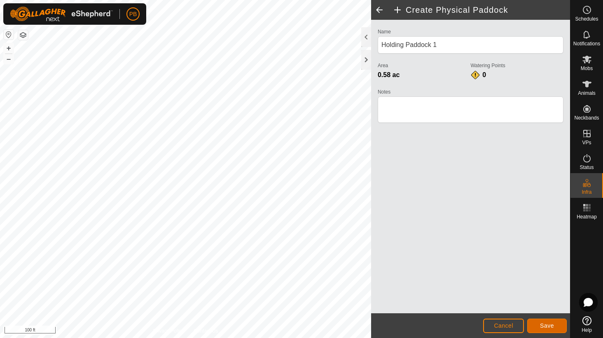
click at [543, 329] on button "Save" at bounding box center [548, 326] width 40 height 14
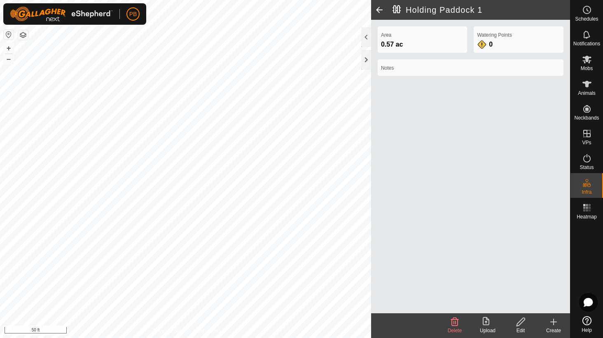
click at [554, 327] on div "Create" at bounding box center [553, 330] width 33 height 7
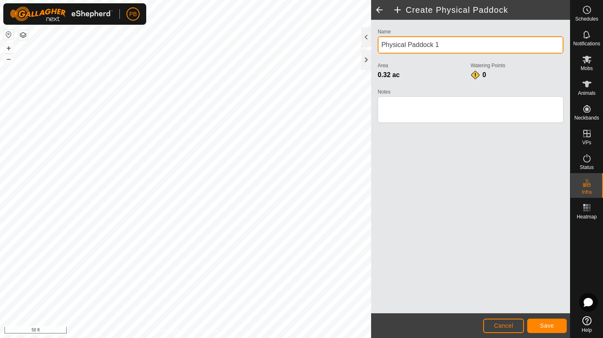
click at [389, 47] on input "Physical Paddock 1" at bounding box center [471, 44] width 186 height 17
click at [445, 46] on input "Holding Paddock 1" at bounding box center [471, 44] width 186 height 17
type input "Holding Paddock 2"
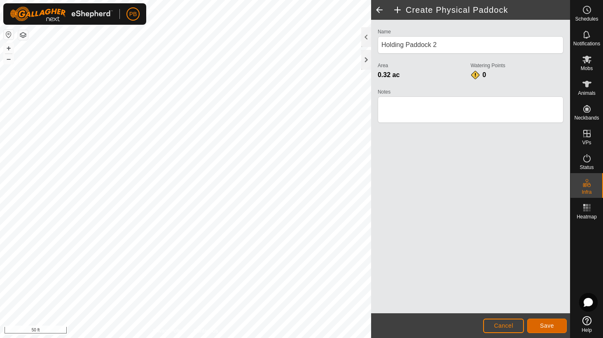
click at [547, 326] on span "Save" at bounding box center [547, 325] width 14 height 7
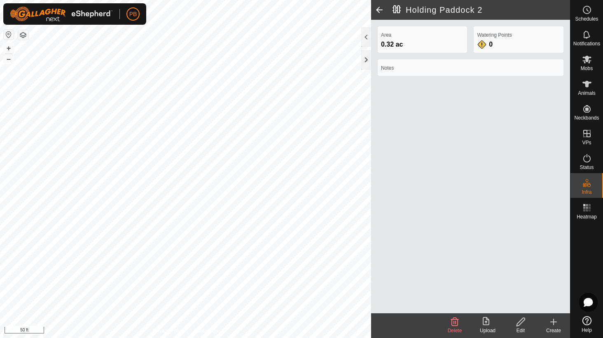
click at [556, 321] on icon at bounding box center [554, 322] width 10 height 10
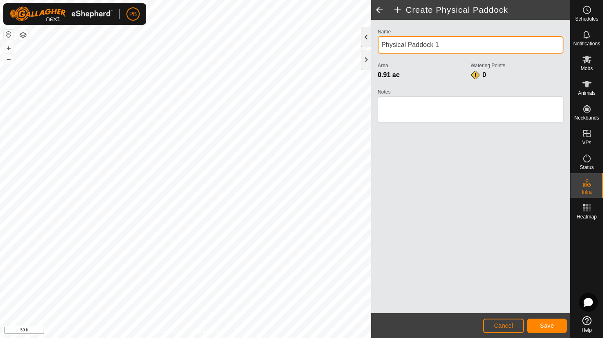
drag, startPoint x: 439, startPoint y: 44, endPoint x: 366, endPoint y: 39, distance: 73.9
click at [371, 39] on div "Create Physical Paddock Name Physical Paddock 1 Area 0.91 ac Watering Points 0 …" at bounding box center [470, 169] width 199 height 338
type input "Chook Flat"
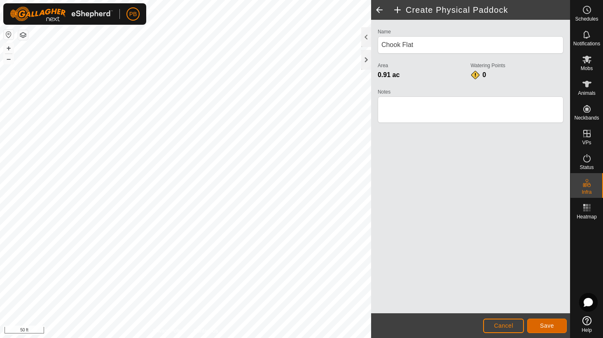
click at [537, 328] on button "Save" at bounding box center [548, 326] width 40 height 14
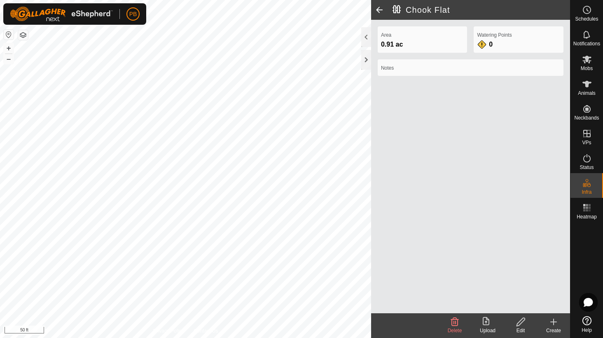
click at [467, 66] on div "Privacy Policy Contact Us Holding Paddock 2 0.32 ac + – ⇧ i 50 ft [GEOGRAPHIC_D…" at bounding box center [285, 169] width 570 height 338
drag, startPoint x: 553, startPoint y: 319, endPoint x: 458, endPoint y: 291, distance: 98.9
click at [549, 322] on icon at bounding box center [554, 322] width 10 height 10
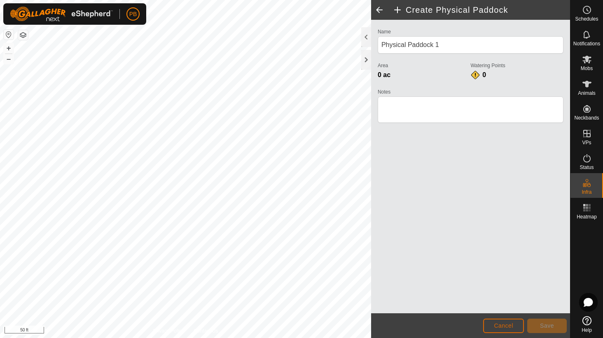
click at [485, 324] on button "Cancel" at bounding box center [504, 326] width 41 height 14
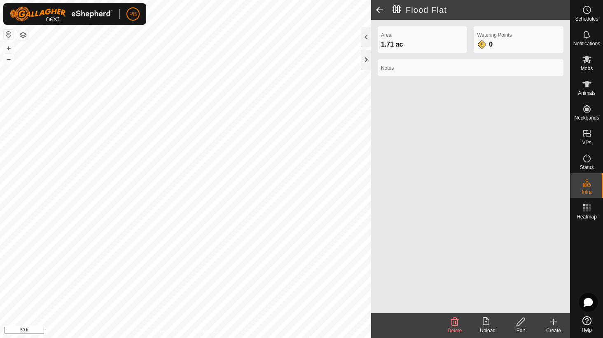
click at [519, 323] on icon at bounding box center [521, 322] width 10 height 10
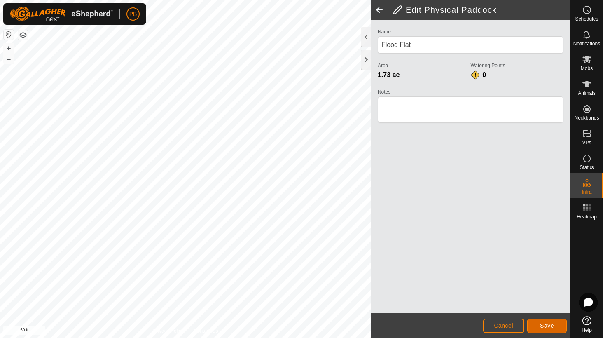
click at [559, 323] on button "Save" at bounding box center [548, 326] width 40 height 14
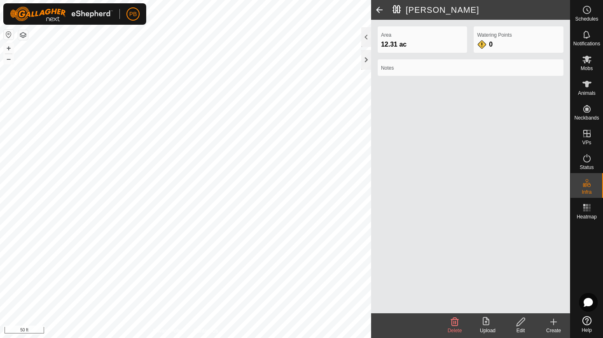
click at [525, 320] on icon at bounding box center [521, 322] width 8 height 8
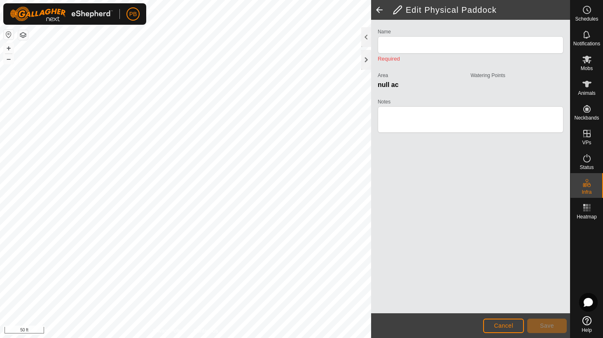
type input "[PERSON_NAME]"
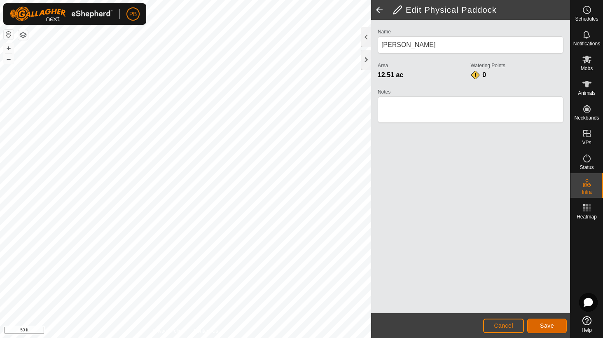
click at [552, 324] on span "Save" at bounding box center [547, 325] width 14 height 7
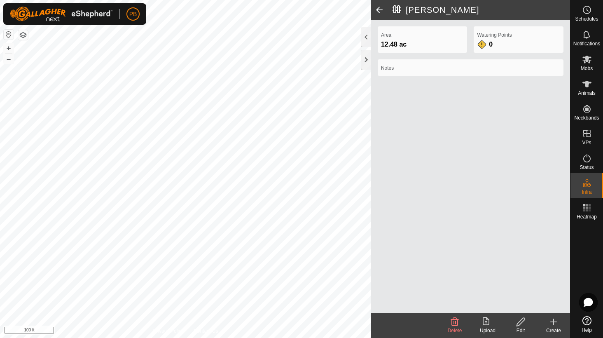
click at [551, 319] on icon at bounding box center [554, 322] width 10 height 10
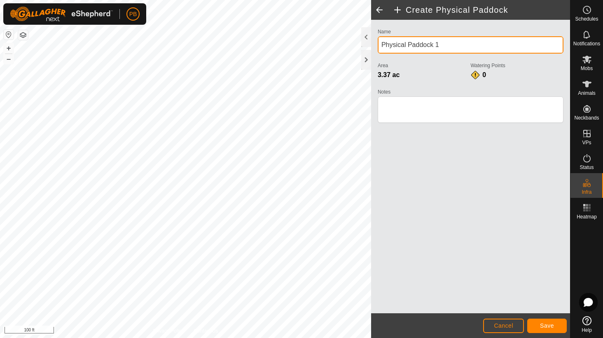
click at [397, 44] on input "Physical Paddock 1" at bounding box center [471, 44] width 186 height 17
click at [401, 42] on input "Physical Paddock 1" at bounding box center [471, 44] width 186 height 17
drag, startPoint x: 406, startPoint y: 43, endPoint x: 375, endPoint y: 45, distance: 31.4
click at [375, 45] on div "Name Physical Paddock 1 Area 3.37 ac Watering Points 0 Notes" at bounding box center [471, 79] width 192 height 106
click at [453, 44] on input "Machinery Paddock 1" at bounding box center [471, 44] width 186 height 17
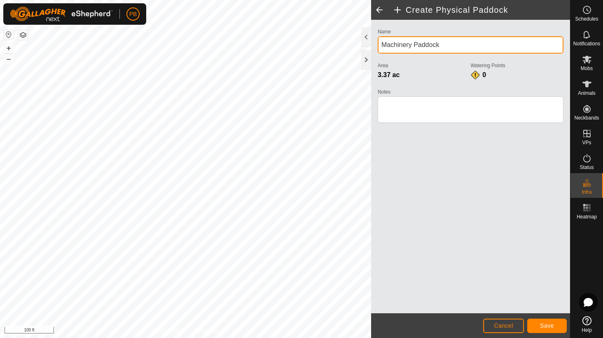
type input "Machinery Paddock"
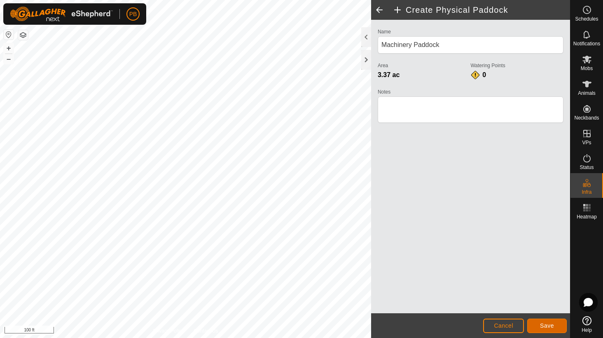
click at [552, 324] on span "Save" at bounding box center [547, 325] width 14 height 7
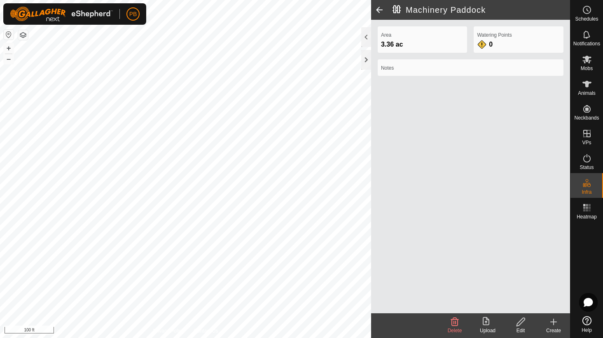
click at [519, 323] on icon at bounding box center [521, 322] width 10 height 10
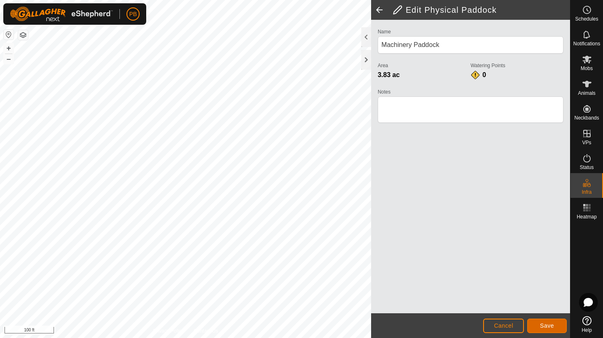
click at [539, 326] on button "Save" at bounding box center [548, 326] width 40 height 14
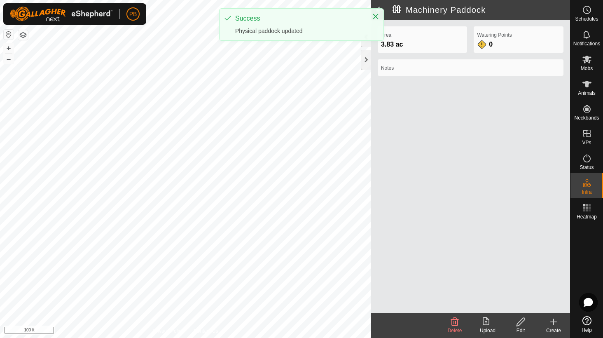
drag, startPoint x: 555, startPoint y: 325, endPoint x: 468, endPoint y: 312, distance: 88.4
click at [554, 325] on icon at bounding box center [554, 322] width 10 height 10
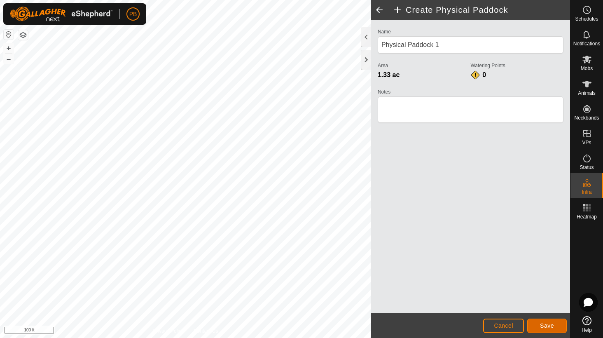
click at [535, 324] on button "Save" at bounding box center [548, 326] width 40 height 14
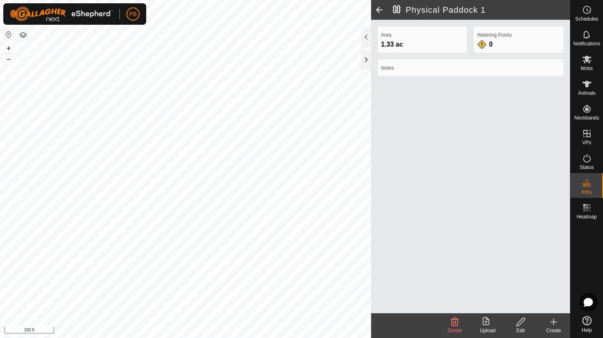
click at [513, 317] on div "Edit" at bounding box center [521, 325] width 33 height 25
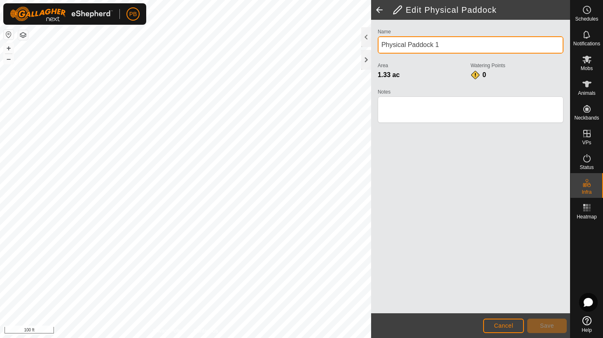
click at [392, 43] on input "Physical Paddock 1" at bounding box center [471, 44] width 186 height 17
click at [469, 46] on input "White Tank Paddock 1" at bounding box center [471, 44] width 186 height 17
type input "White Tank Paddock"
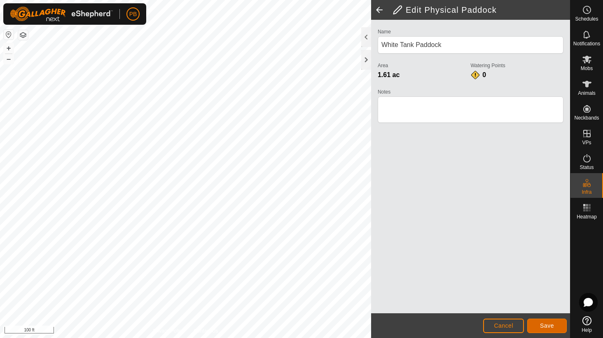
click at [545, 327] on span "Save" at bounding box center [547, 325] width 14 height 7
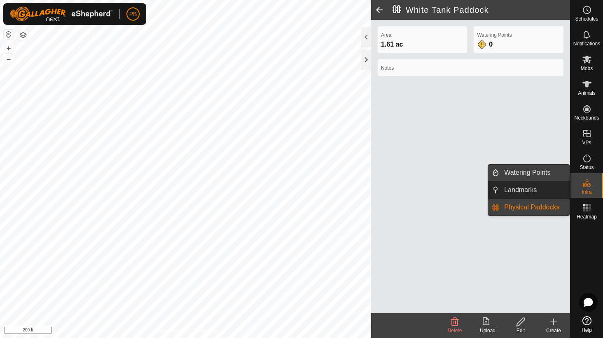
click at [540, 172] on link "Watering Points" at bounding box center [535, 172] width 70 height 16
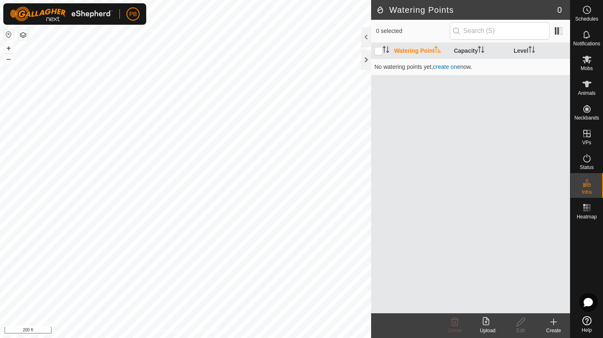
click at [557, 326] on icon at bounding box center [554, 322] width 10 height 10
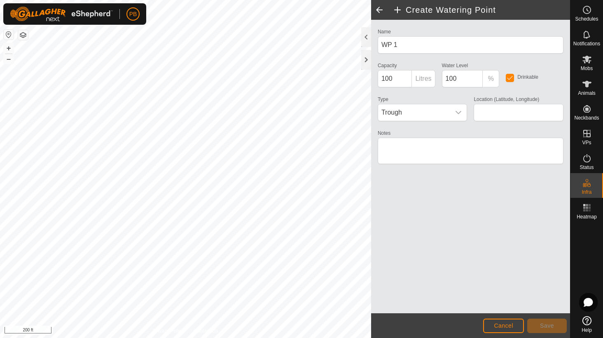
type input "-27.913578, 152.109612"
click at [552, 328] on span "Save" at bounding box center [547, 325] width 14 height 7
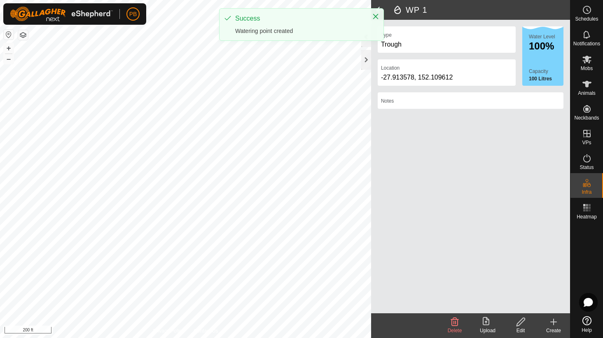
click at [552, 326] on icon at bounding box center [554, 322] width 10 height 10
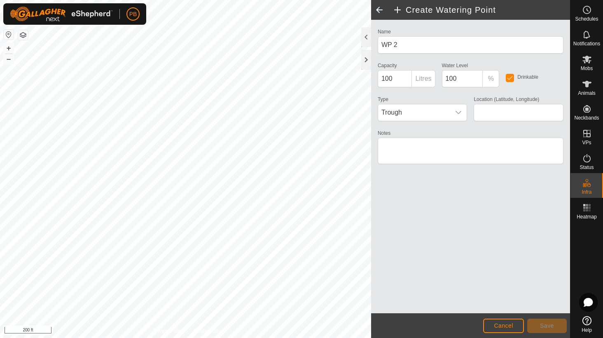
type input "-27.913361, 152.110037"
click at [561, 324] on button "Save" at bounding box center [548, 326] width 40 height 14
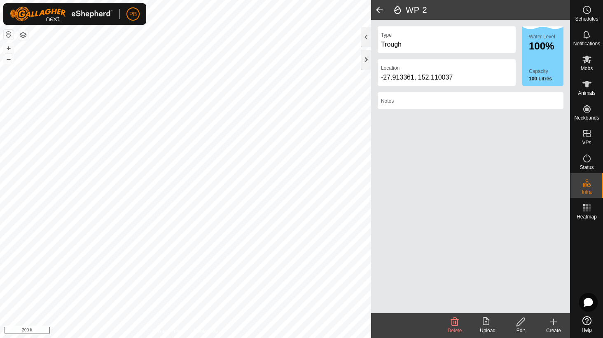
click at [215, 338] on html "PB Schedules Notifications Mobs Animals Neckbands VPs Status Infra Heatmap Help…" at bounding box center [301, 169] width 603 height 338
click at [552, 319] on icon at bounding box center [554, 322] width 10 height 10
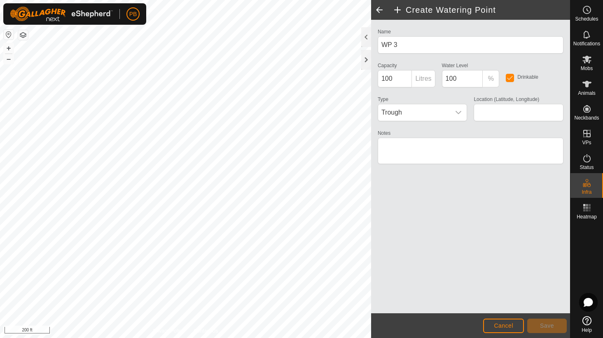
type input "-27.910843, 152.111454"
click at [542, 325] on button "Save" at bounding box center [548, 326] width 40 height 14
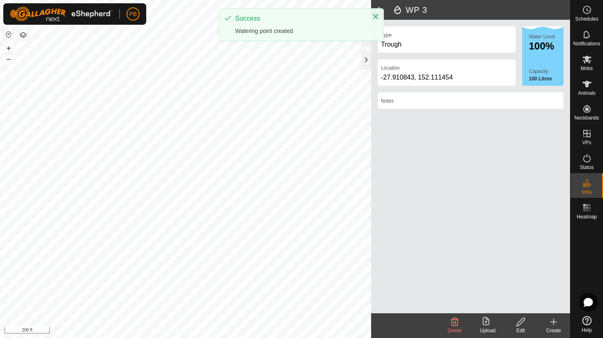
click at [553, 316] on div "Create" at bounding box center [553, 325] width 33 height 25
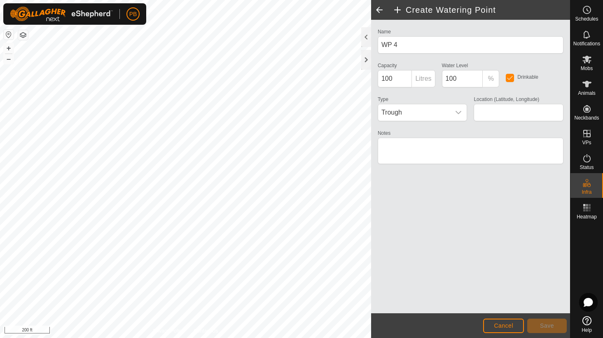
type input "-27.910695, 152.112521"
click at [552, 323] on span "Save" at bounding box center [547, 325] width 14 height 7
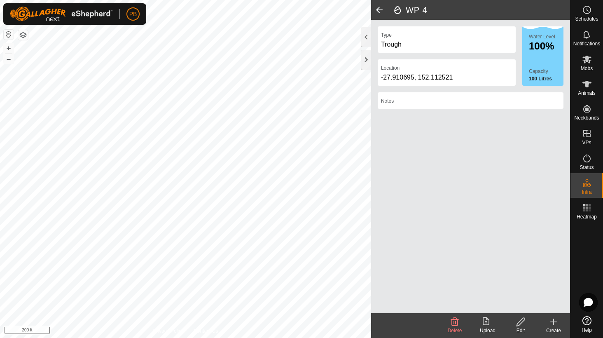
click at [551, 322] on icon at bounding box center [554, 322] width 10 height 10
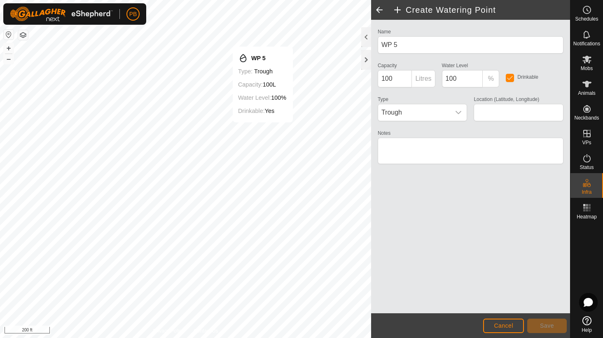
type input "-27.910491, 152.112330"
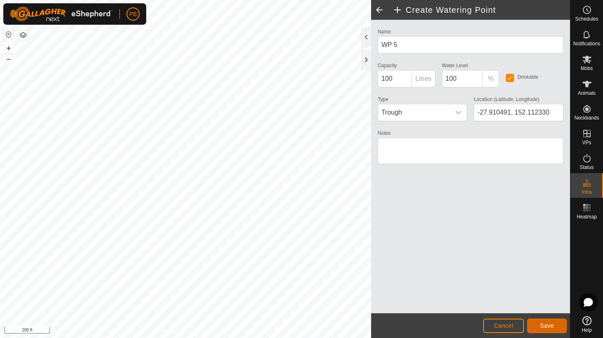
click at [559, 325] on button "Save" at bounding box center [548, 326] width 40 height 14
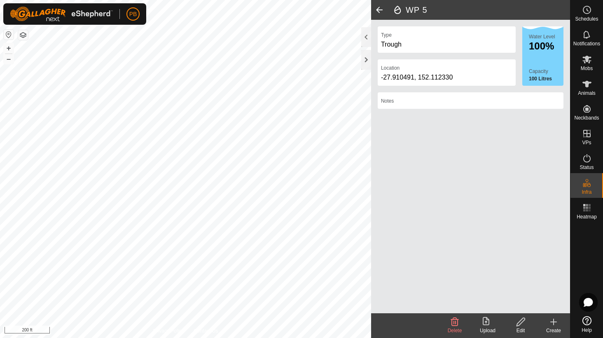
click at [554, 322] on icon at bounding box center [554, 322] width 6 height 0
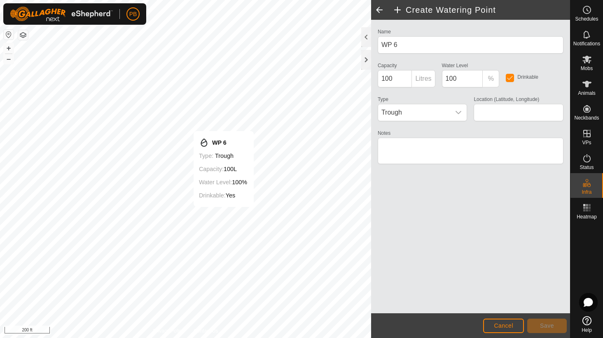
type input "-27.910034, 152.112998"
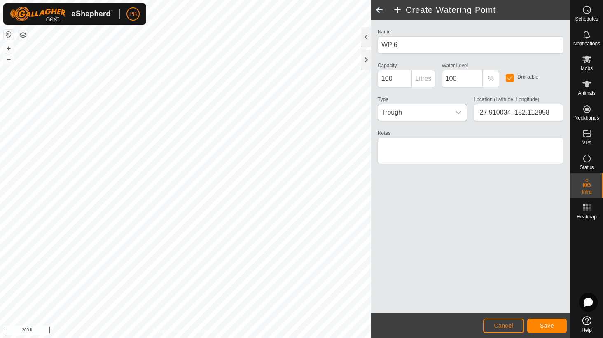
drag, startPoint x: 460, startPoint y: 115, endPoint x: 453, endPoint y: 117, distance: 8.0
click at [455, 116] on div "dropdown trigger" at bounding box center [459, 112] width 16 height 16
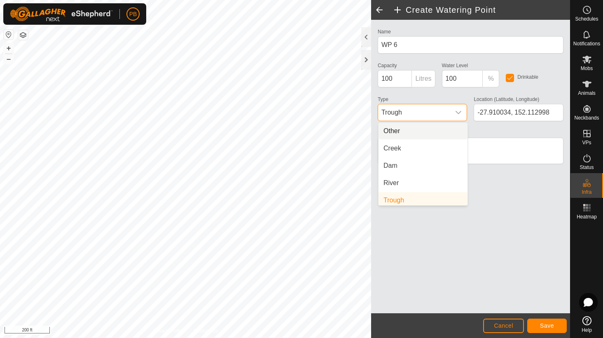
scroll to position [3, 0]
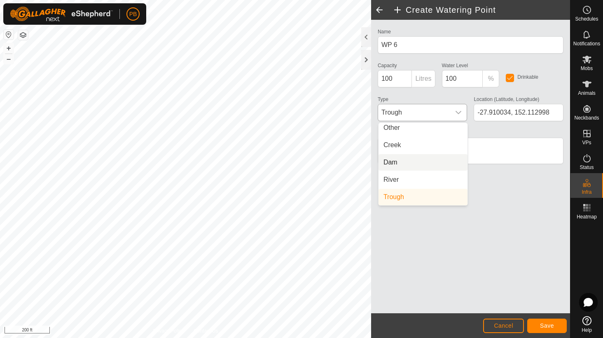
click at [390, 157] on li "Dam" at bounding box center [423, 162] width 89 height 16
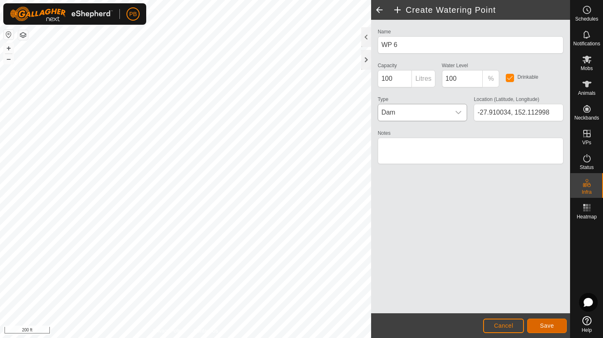
click at [537, 322] on button "Save" at bounding box center [548, 326] width 40 height 14
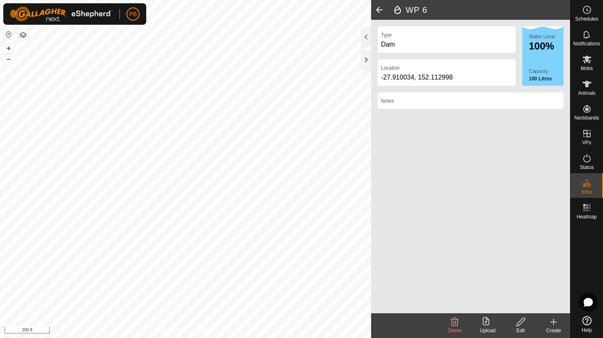
click at [550, 324] on icon at bounding box center [554, 322] width 10 height 10
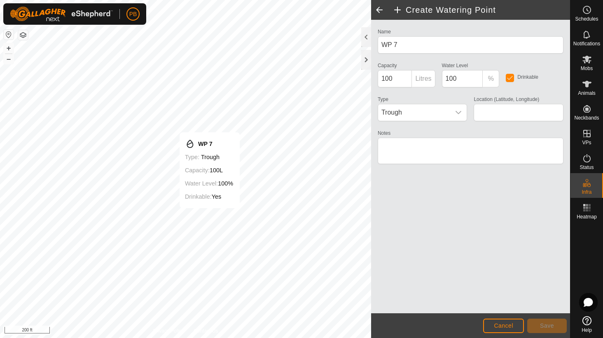
type input "-27.909220, 152.113802"
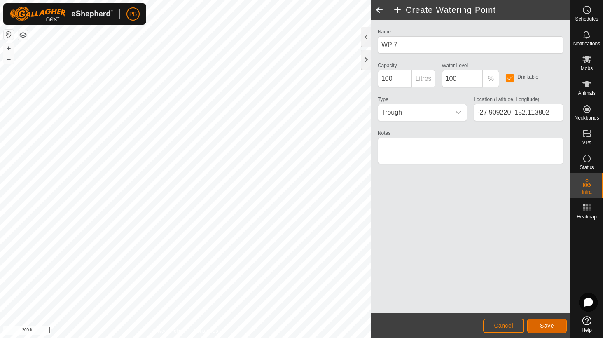
click at [557, 327] on button "Save" at bounding box center [548, 326] width 40 height 14
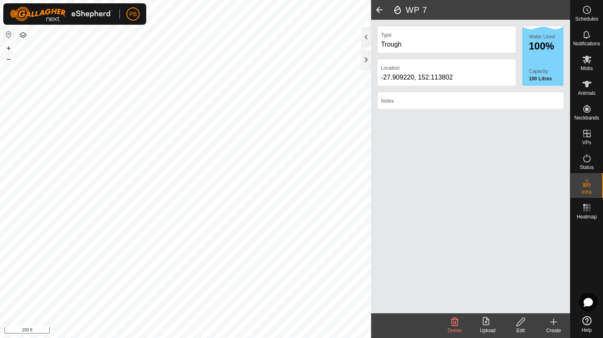
click at [0, 265] on html "PB Schedules Notifications Mobs Animals Neckbands VPs Status Infra Heatmap Help…" at bounding box center [301, 169] width 603 height 338
click at [556, 322] on icon at bounding box center [554, 322] width 6 height 0
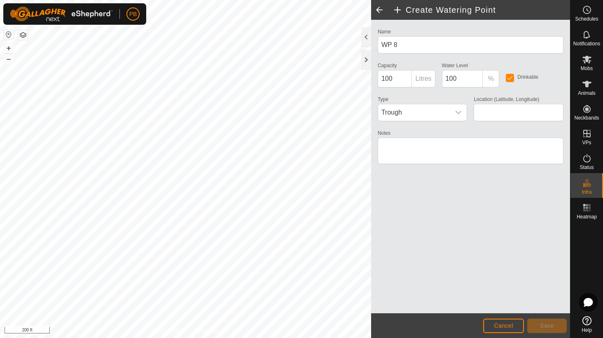
type input "-27.908732, 152.114872"
click at [542, 328] on span "Save" at bounding box center [547, 325] width 14 height 7
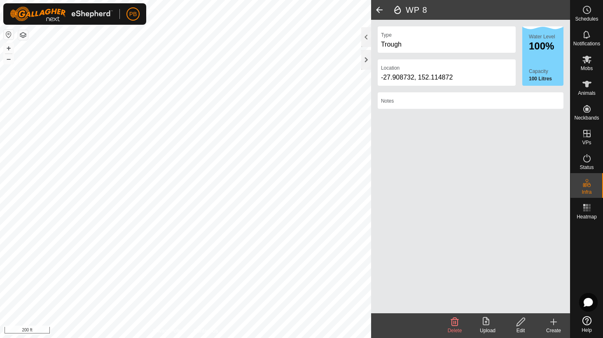
click at [557, 318] on create-svg-icon at bounding box center [553, 322] width 33 height 10
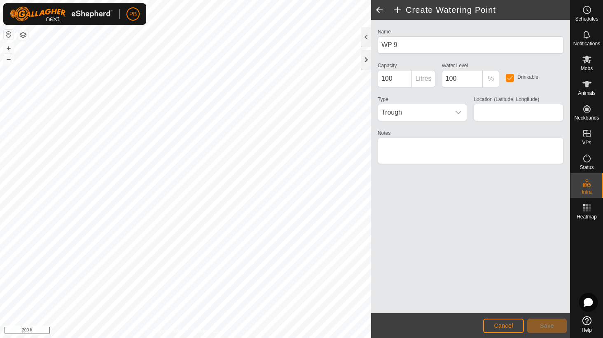
type input "-27.912688, 152.112001"
click at [559, 325] on button "Save" at bounding box center [548, 326] width 40 height 14
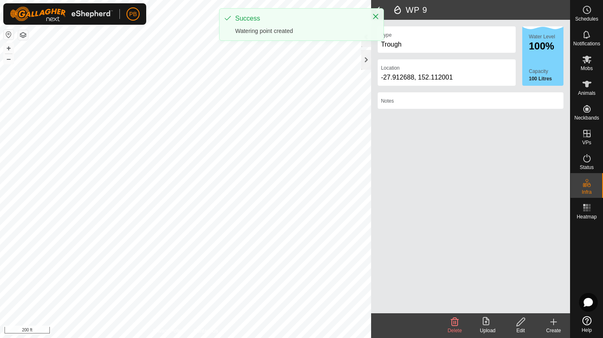
drag, startPoint x: 552, startPoint y: 319, endPoint x: 548, endPoint y: 313, distance: 7.2
click at [554, 314] on div "Create" at bounding box center [553, 325] width 33 height 25
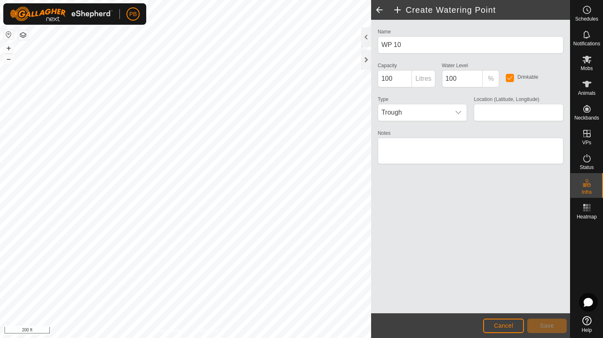
type input "-27.912688, 152.112024"
click at [550, 322] on button "Save" at bounding box center [548, 326] width 40 height 14
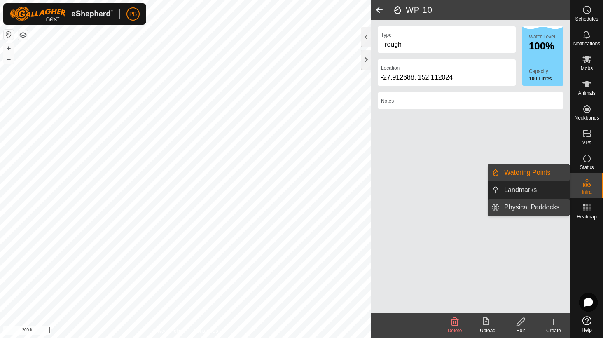
click at [528, 206] on link "Physical Paddocks" at bounding box center [535, 207] width 70 height 16
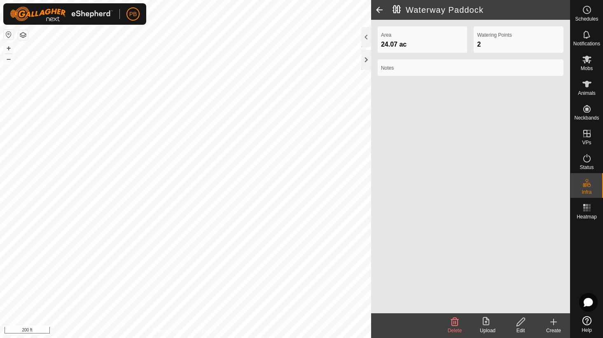
click at [524, 320] on icon at bounding box center [521, 322] width 10 height 10
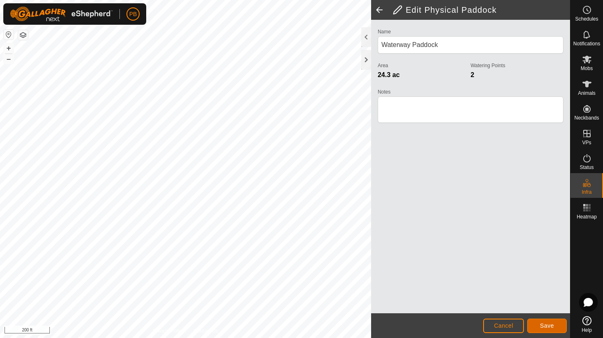
click at [553, 324] on span "Save" at bounding box center [547, 325] width 14 height 7
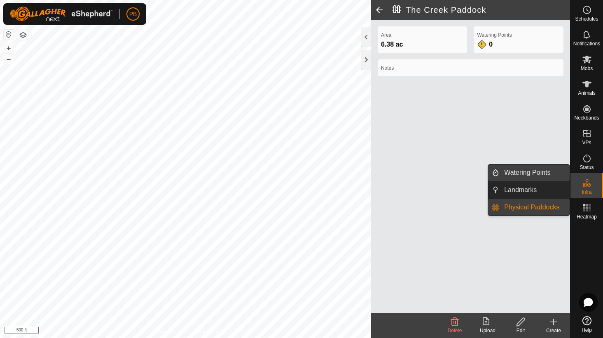
click at [540, 175] on link "Watering Points" at bounding box center [535, 172] width 70 height 16
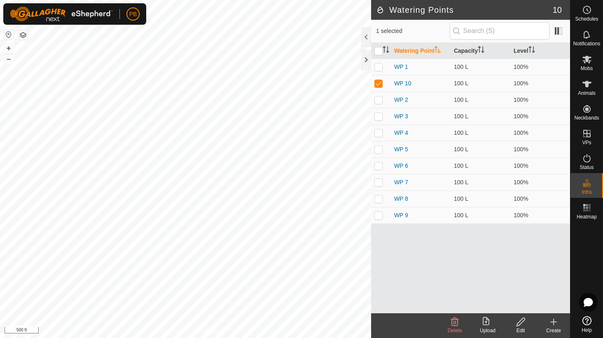
drag, startPoint x: 556, startPoint y: 319, endPoint x: 560, endPoint y: 317, distance: 4.4
click at [560, 317] on create-svg-icon at bounding box center [553, 322] width 33 height 10
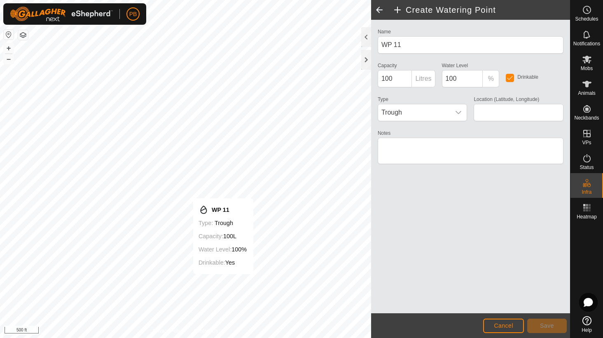
type input "-27.904126, 152.118300"
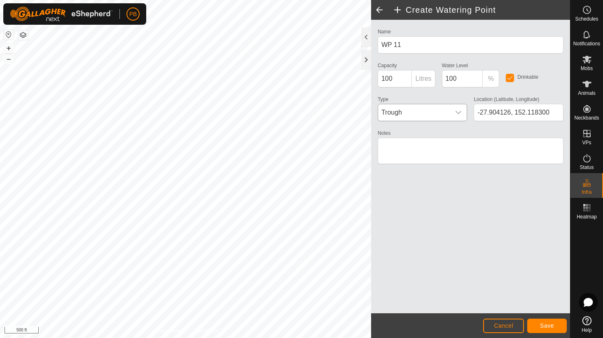
click at [456, 114] on icon "dropdown trigger" at bounding box center [458, 112] width 7 height 7
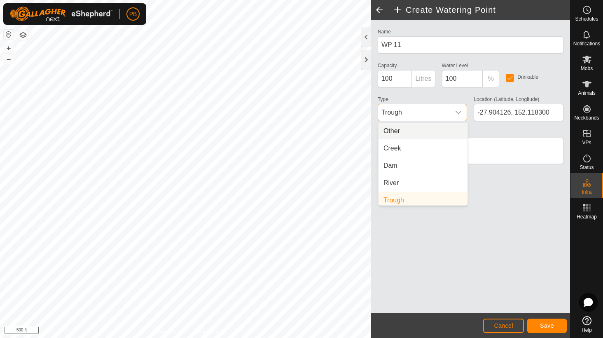
scroll to position [3, 0]
click at [400, 146] on li "Creek" at bounding box center [423, 145] width 89 height 16
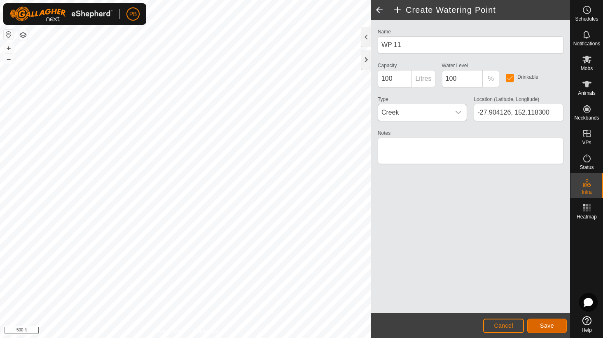
click at [552, 326] on span "Save" at bounding box center [547, 325] width 14 height 7
